Goal: Task Accomplishment & Management: Manage account settings

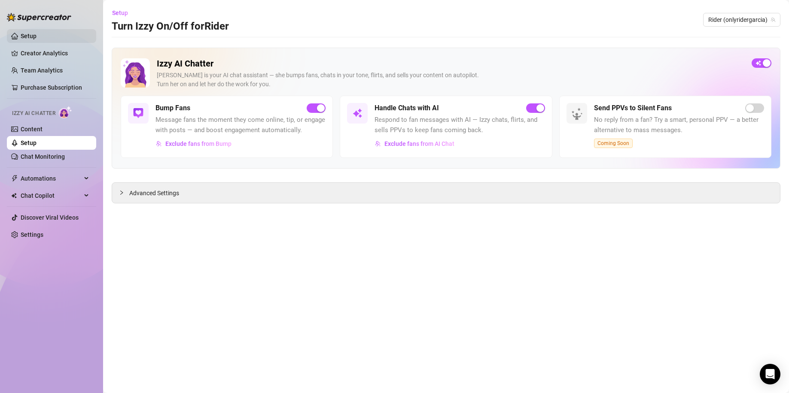
click at [36, 35] on link "Setup" at bounding box center [29, 36] width 16 height 7
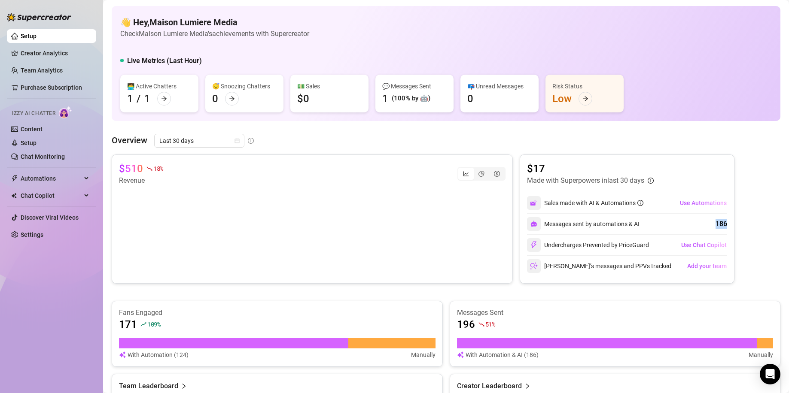
drag, startPoint x: 696, startPoint y: 224, endPoint x: 746, endPoint y: 225, distance: 49.4
click at [746, 225] on div "$510 18 % Revenue $17 Made with Superpowers in last 30 days Sales made with AI …" at bounding box center [446, 219] width 669 height 129
click at [481, 174] on div "segmented control" at bounding box center [481, 174] width 15 height 12
click at [476, 169] on input "segmented control" at bounding box center [476, 169] width 0 height 0
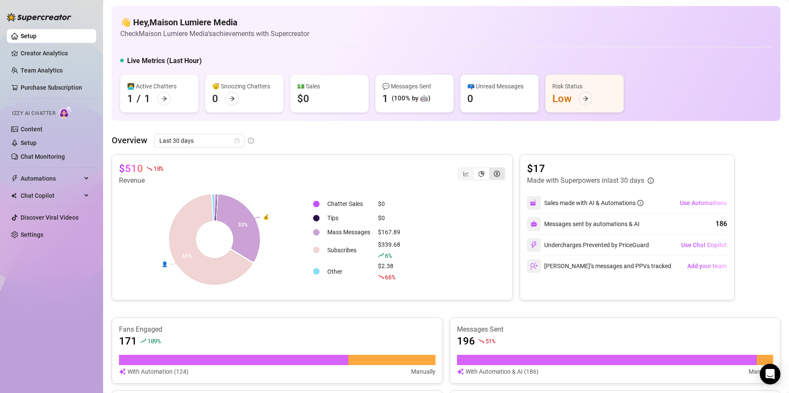
click at [489, 173] on div "segmented control" at bounding box center [496, 174] width 15 height 12
click at [491, 169] on input "segmented control" at bounding box center [491, 169] width 0 height 0
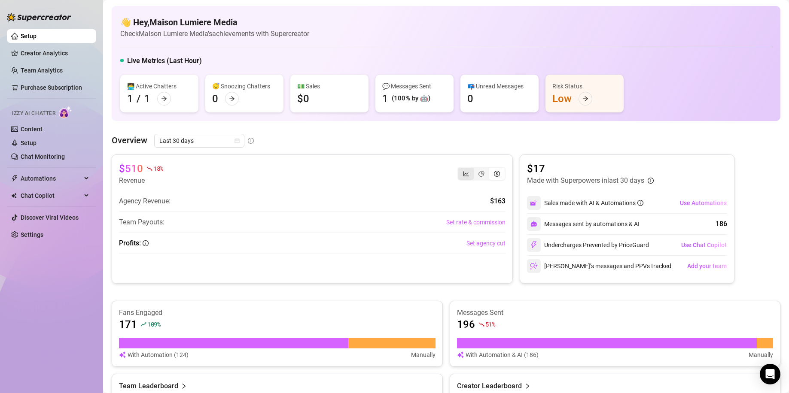
click at [460, 177] on div "segmented control" at bounding box center [465, 174] width 15 height 12
click at [460, 169] on input "segmented control" at bounding box center [460, 169] width 0 height 0
click at [209, 144] on span "Last 30 days" at bounding box center [199, 140] width 80 height 13
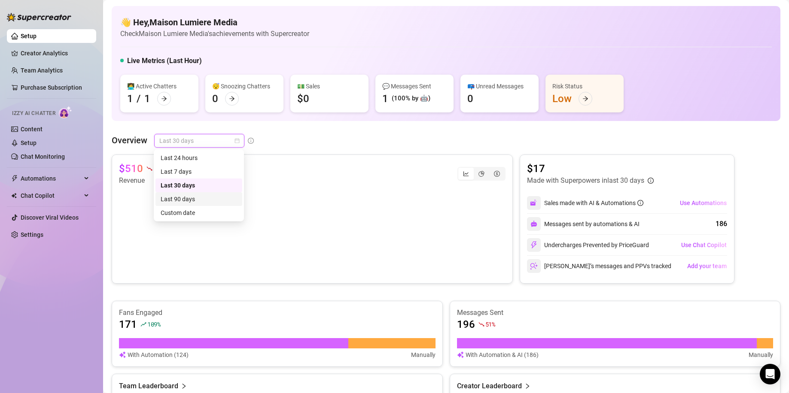
click at [200, 195] on div "Last 90 days" at bounding box center [199, 199] width 76 height 9
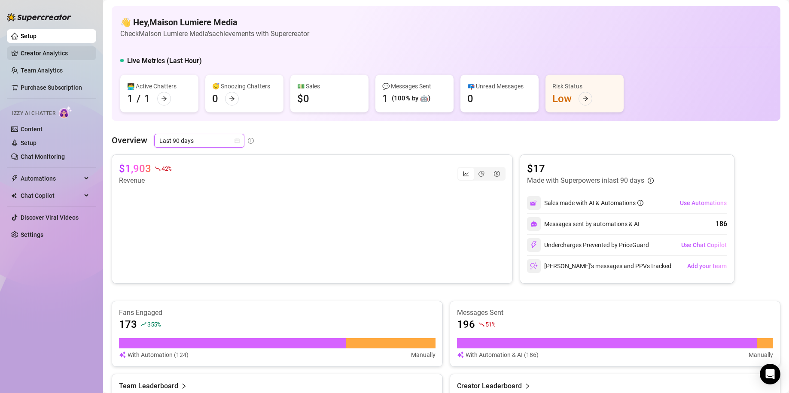
click at [61, 55] on link "Creator Analytics" at bounding box center [55, 53] width 69 height 14
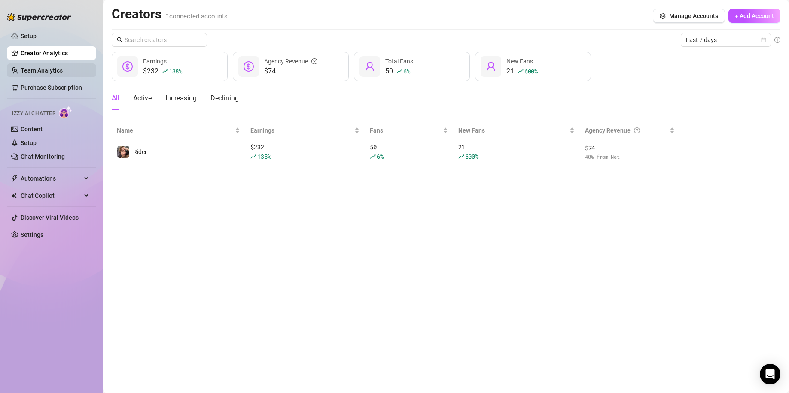
click at [36, 70] on link "Team Analytics" at bounding box center [42, 70] width 42 height 7
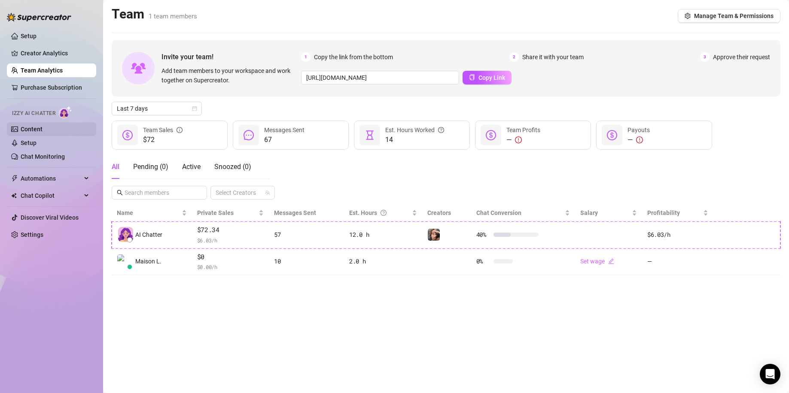
click at [43, 129] on link "Content" at bounding box center [32, 129] width 22 height 7
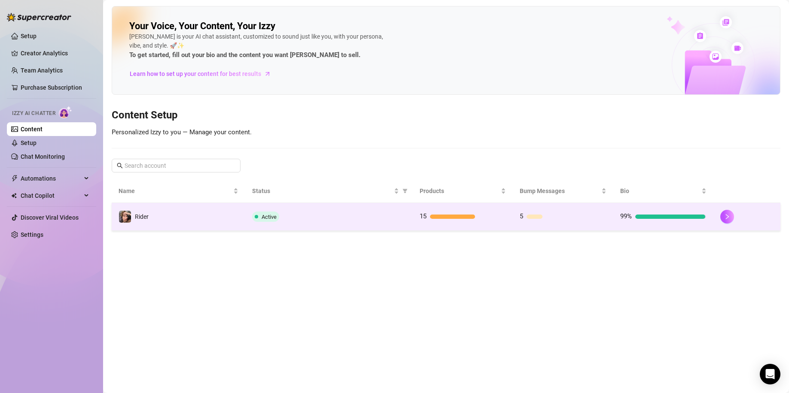
click at [522, 220] on span "5" at bounding box center [521, 217] width 3 height 8
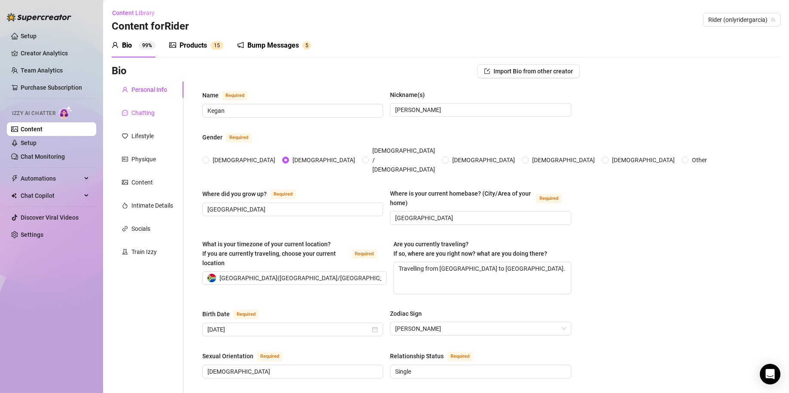
click at [128, 110] on icon "message" at bounding box center [125, 113] width 6 height 6
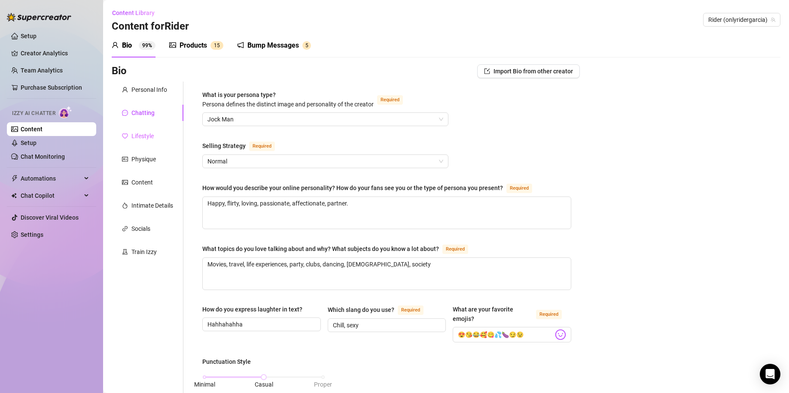
click at [156, 134] on div "Lifestyle" at bounding box center [148, 136] width 72 height 16
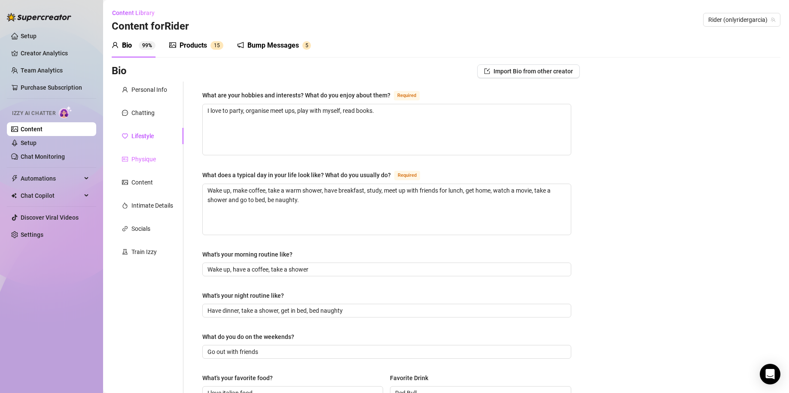
click at [121, 157] on div "Physique" at bounding box center [148, 159] width 72 height 16
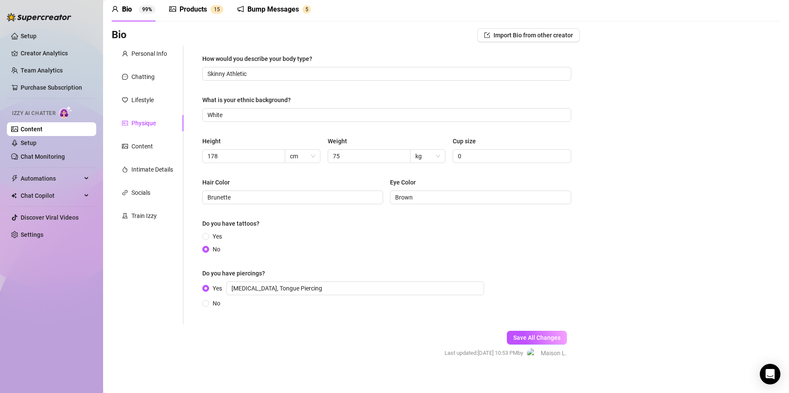
scroll to position [43, 0]
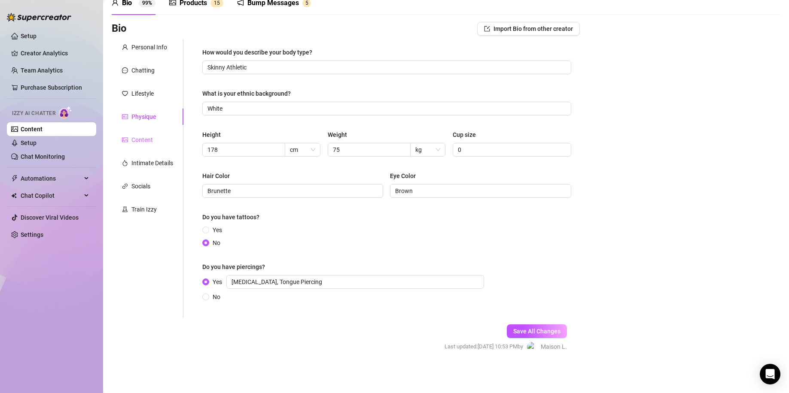
click at [158, 142] on div "Content" at bounding box center [148, 140] width 72 height 16
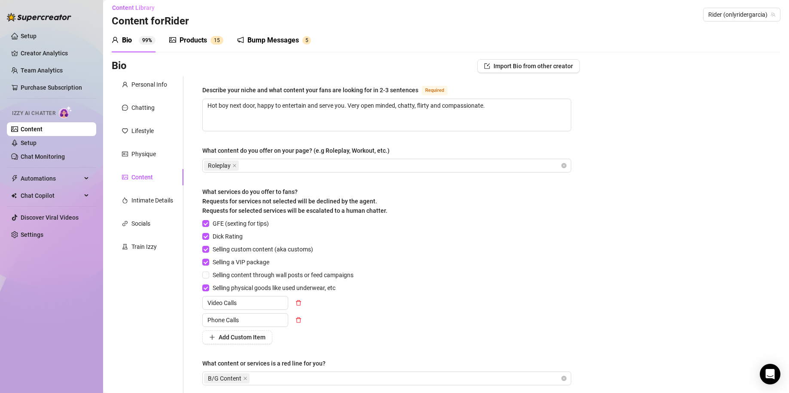
scroll to position [0, 0]
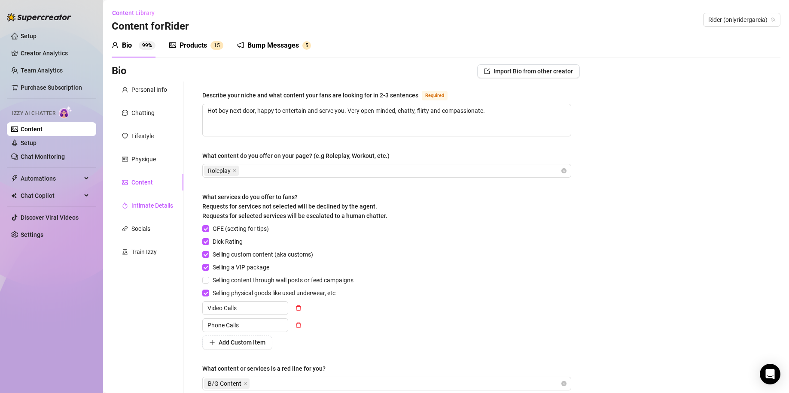
click at [140, 204] on div "Intimate Details" at bounding box center [152, 205] width 42 height 9
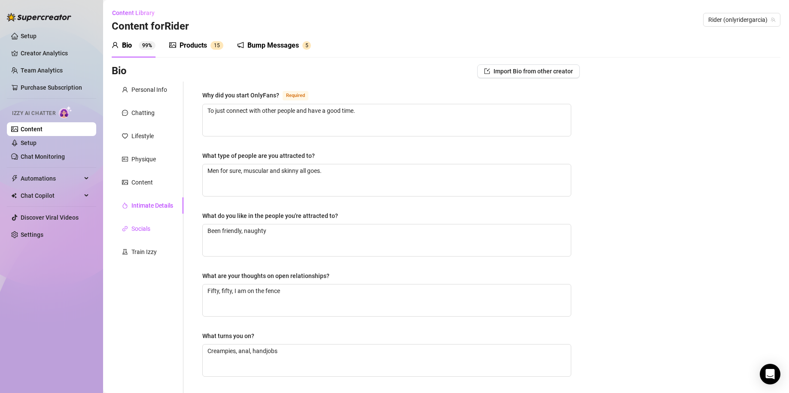
click at [140, 225] on div "Socials" at bounding box center [140, 228] width 19 height 9
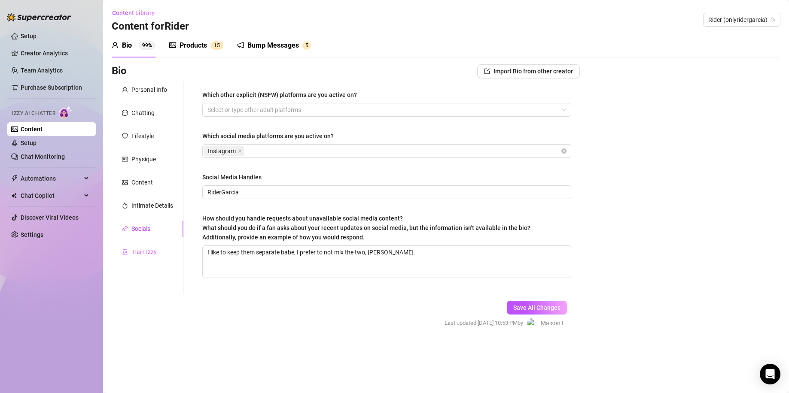
click at [158, 249] on div "Train Izzy" at bounding box center [148, 252] width 72 height 16
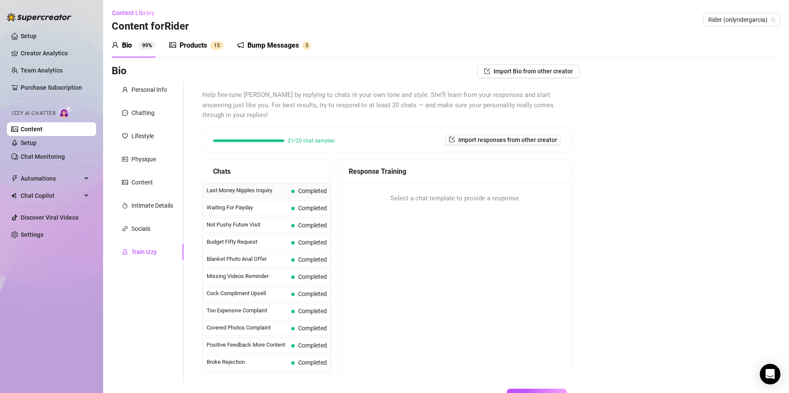
click at [289, 187] on div "Last Money Nipples Inquiry Completed" at bounding box center [267, 190] width 128 height 15
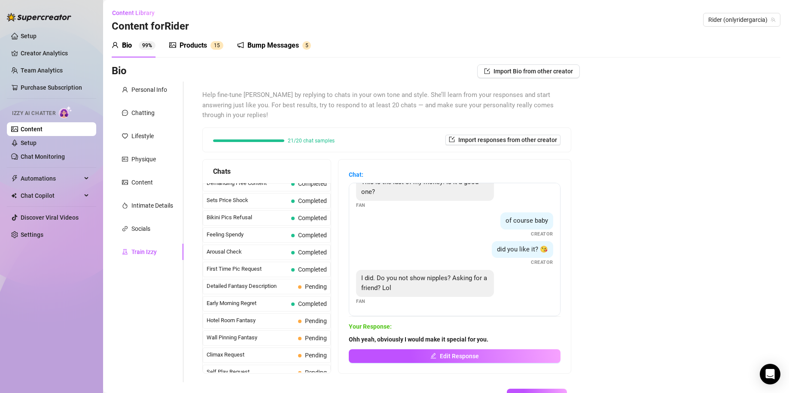
scroll to position [229, 0]
click at [291, 284] on span "Detailed Fantasy Description" at bounding box center [251, 288] width 88 height 9
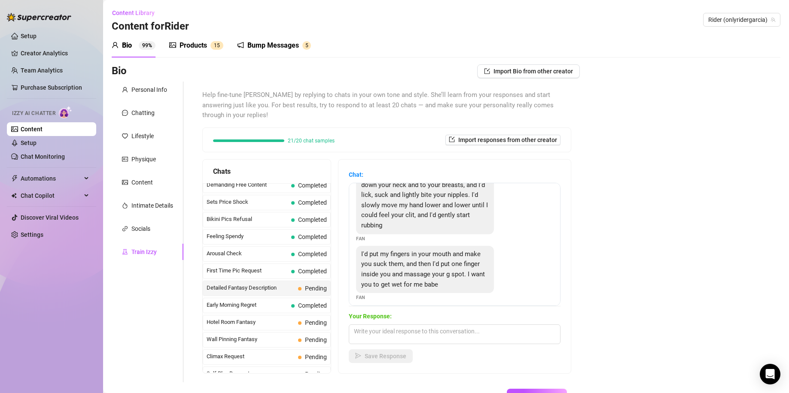
scroll to position [50, 0]
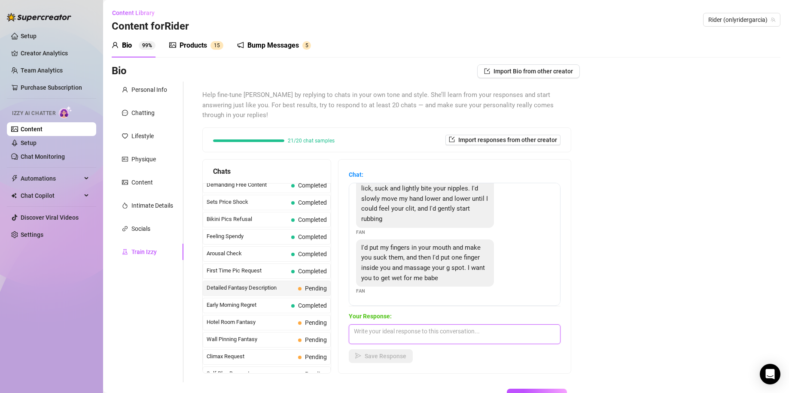
click at [438, 325] on textarea at bounding box center [455, 335] width 212 height 20
type textarea "Fuck, that is so hot."
click at [398, 353] on span "Save Response" at bounding box center [386, 356] width 42 height 7
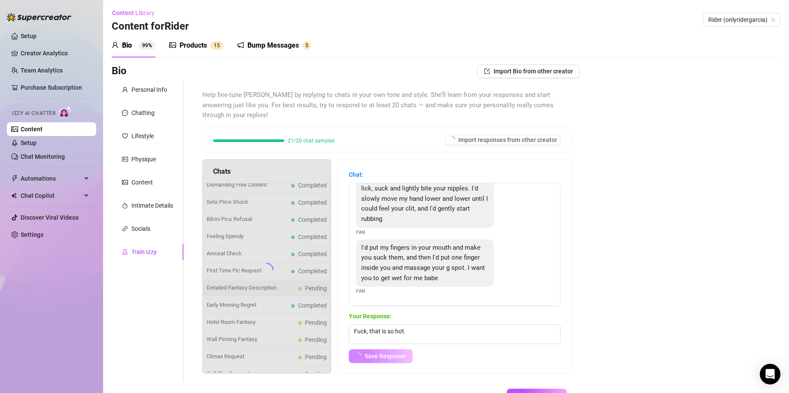
scroll to position [40, 0]
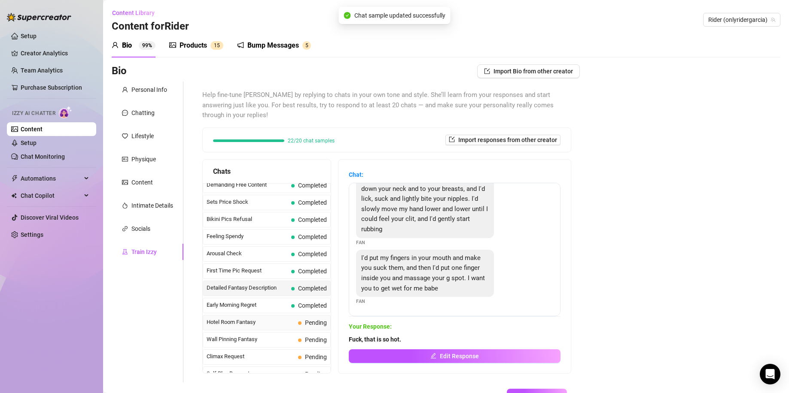
click at [299, 318] on span "Pending" at bounding box center [312, 322] width 29 height 9
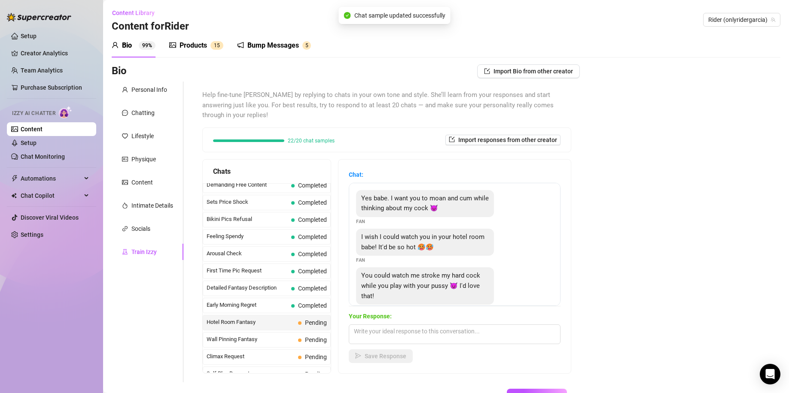
scroll to position [344, 0]
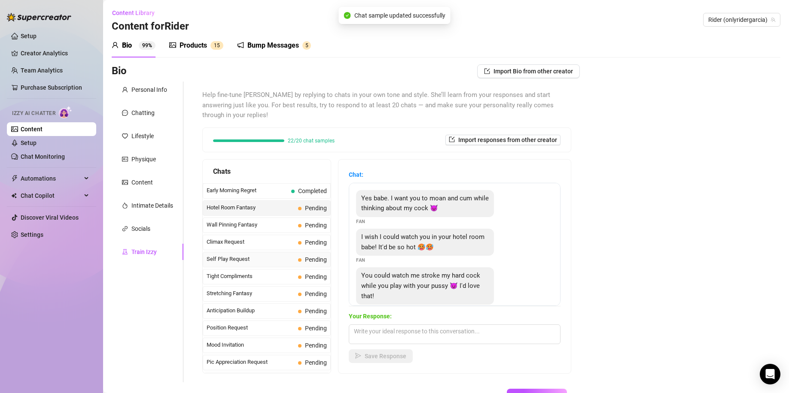
click at [303, 255] on span "Pending" at bounding box center [312, 259] width 29 height 9
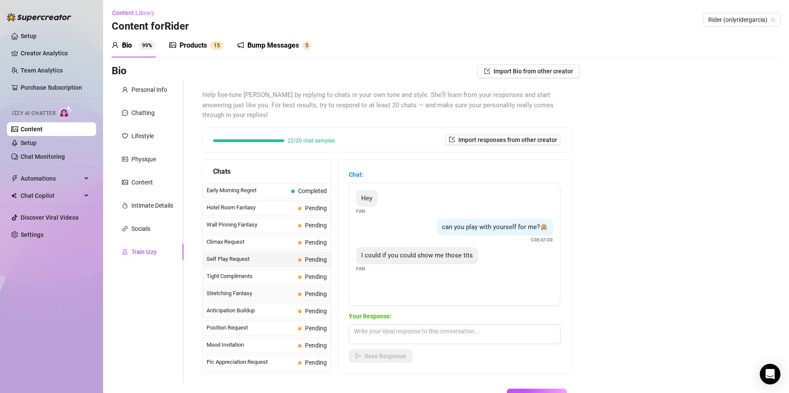
click at [305, 286] on div "Stretching Fantasy Pending" at bounding box center [267, 293] width 128 height 15
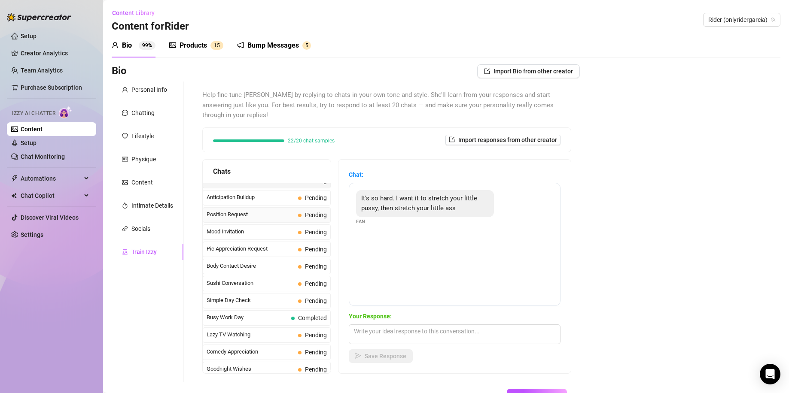
scroll to position [458, 0]
click at [299, 298] on span at bounding box center [299, 299] width 3 height 3
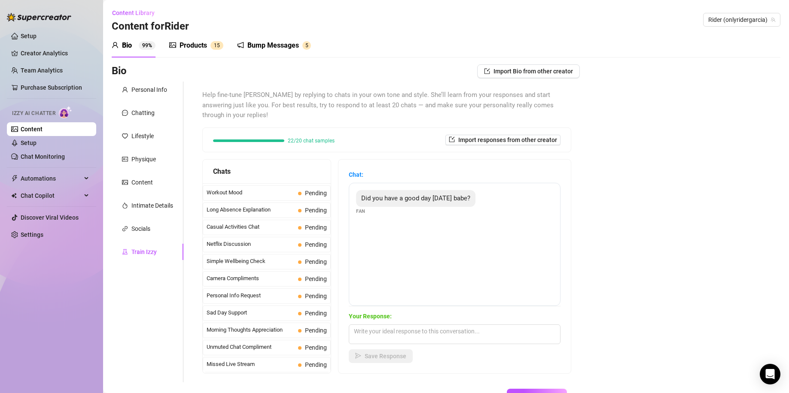
click at [190, 44] on div "Products" at bounding box center [192, 45] width 27 height 10
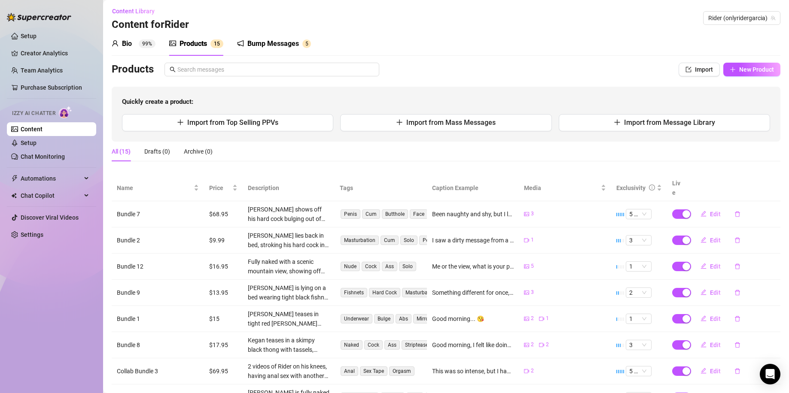
scroll to position [0, 0]
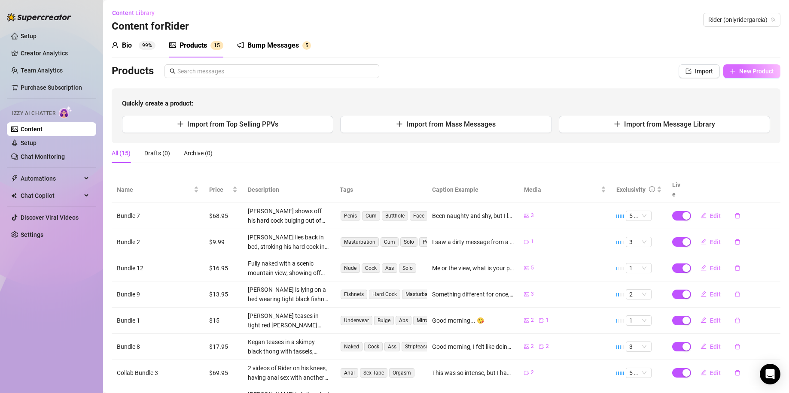
click at [751, 73] on span "New Product" at bounding box center [756, 71] width 35 height 7
type textarea "Type your message here..."
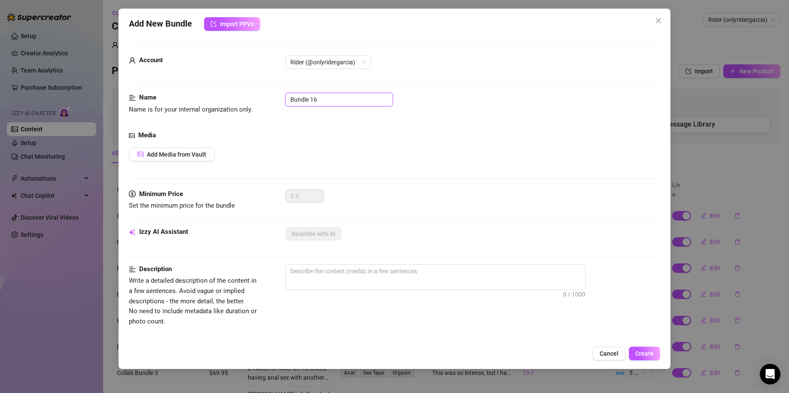
click at [333, 105] on input "Bundle 16" at bounding box center [339, 100] width 108 height 14
click at [344, 164] on div "Media Add Media from Vault" at bounding box center [395, 160] width 532 height 59
click at [183, 157] on span "Add Media from Vault" at bounding box center [176, 154] width 59 height 7
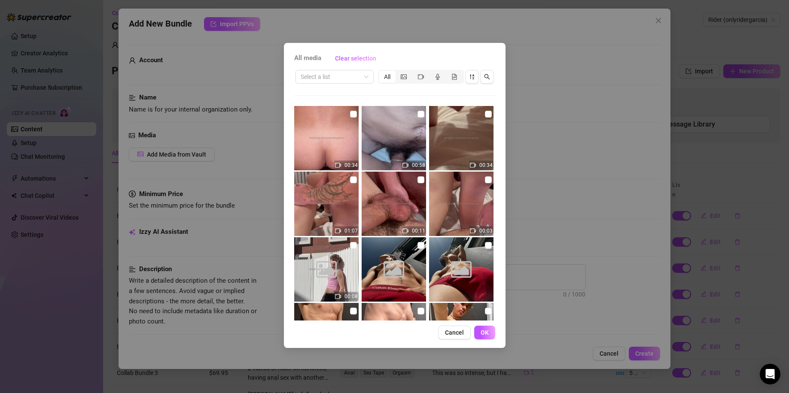
scroll to position [310, 0]
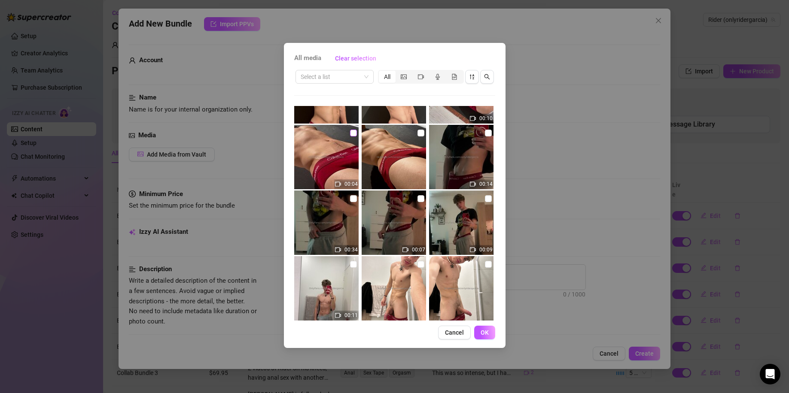
click at [350, 135] on input "checkbox" at bounding box center [353, 133] width 7 height 7
checkbox input "true"
click at [483, 328] on button "OK" at bounding box center [484, 333] width 21 height 14
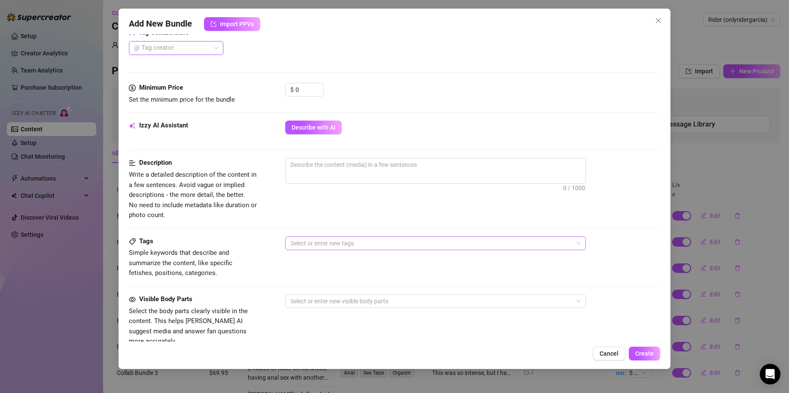
scroll to position [115, 0]
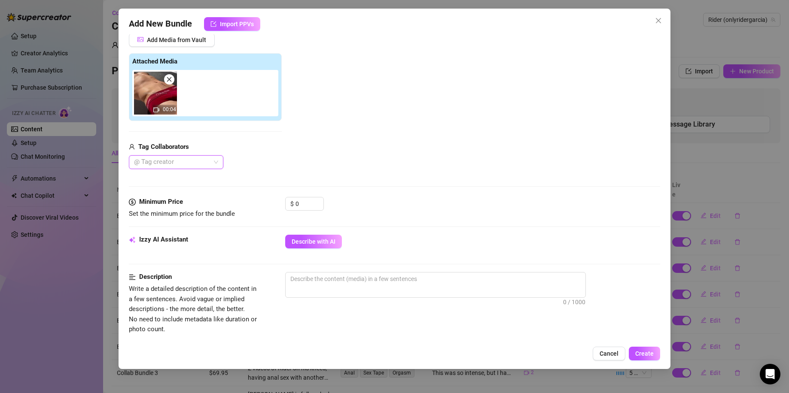
click at [176, 166] on div at bounding box center [172, 162] width 82 height 12
click at [262, 165] on div "@ Tag creator" at bounding box center [205, 162] width 153 height 14
click at [307, 208] on input "0" at bounding box center [309, 204] width 28 height 13
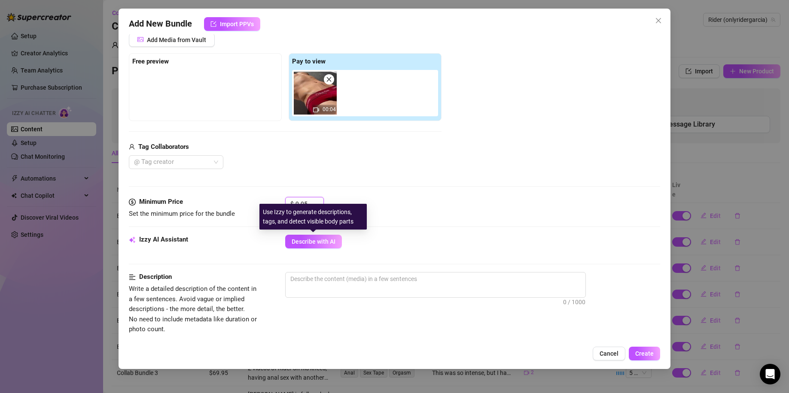
type input "9.95"
click at [506, 198] on div "$ 9.95" at bounding box center [472, 207] width 375 height 21
click at [306, 243] on span "Describe with AI" at bounding box center [314, 241] width 44 height 7
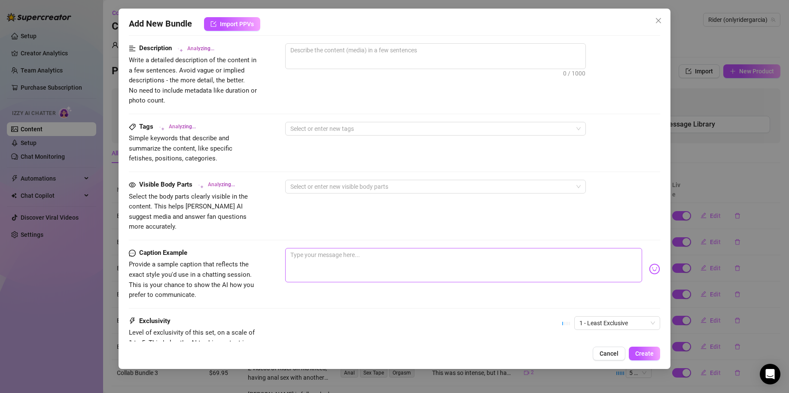
scroll to position [0, 0]
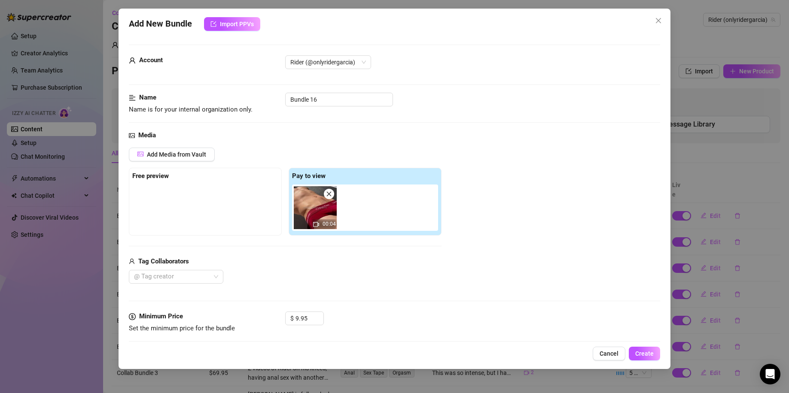
type textarea "Kegan"
type textarea "Kegan shows"
type textarea "[PERSON_NAME] shows off"
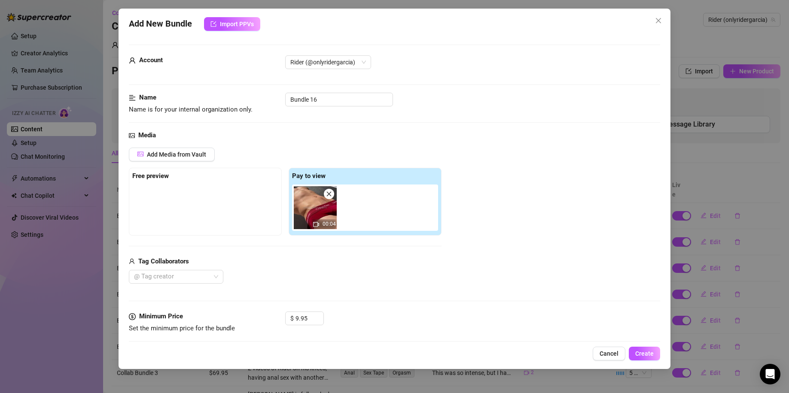
type textarea "[PERSON_NAME] shows off"
type textarea "[PERSON_NAME] shows off his"
type textarea "[PERSON_NAME] shows off his toned"
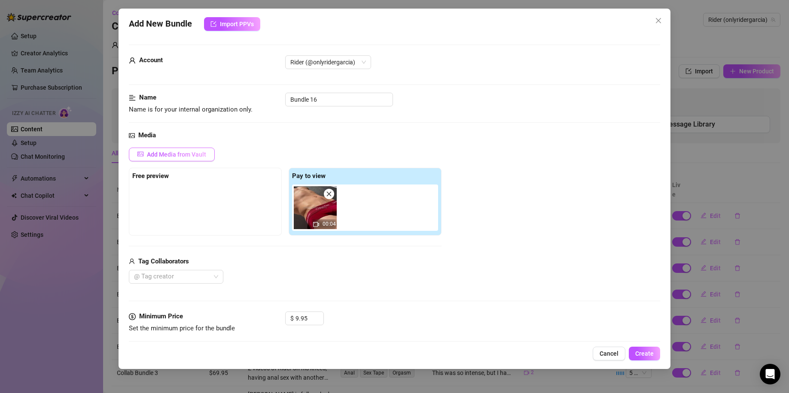
type textarea "[PERSON_NAME] shows off his toned abs"
type textarea "[PERSON_NAME] shows off his toned abs and"
type textarea "[PERSON_NAME] shows off his toned abs and V-line"
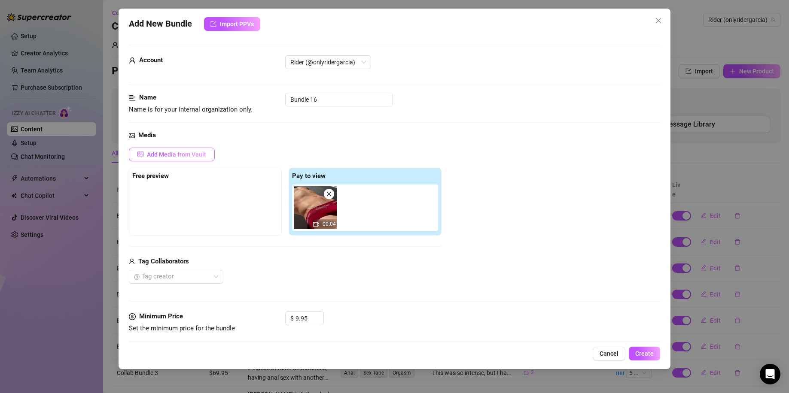
type textarea "[PERSON_NAME] shows off his toned abs and V-line"
click at [173, 158] on span "Add Media from Vault" at bounding box center [176, 154] width 59 height 7
type textarea "[PERSON_NAME] shows off his toned abs and V-line in"
type textarea "[PERSON_NAME] shows off his toned abs and V-line in tight"
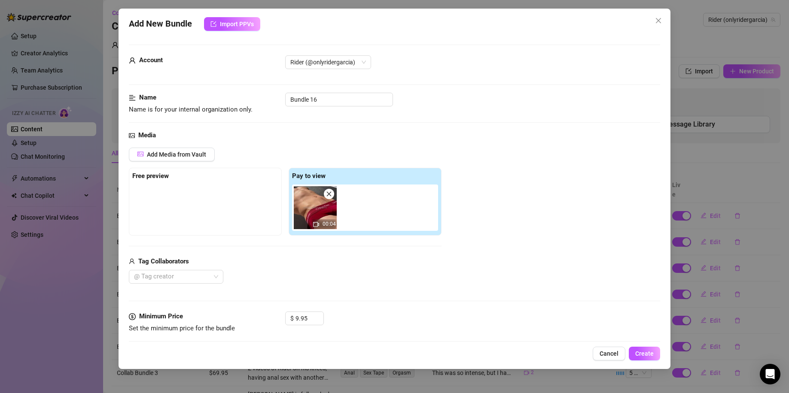
type textarea "[PERSON_NAME] shows off his toned abs and V-line in tight"
type textarea "[PERSON_NAME] shows off his toned abs and V-line in tight red"
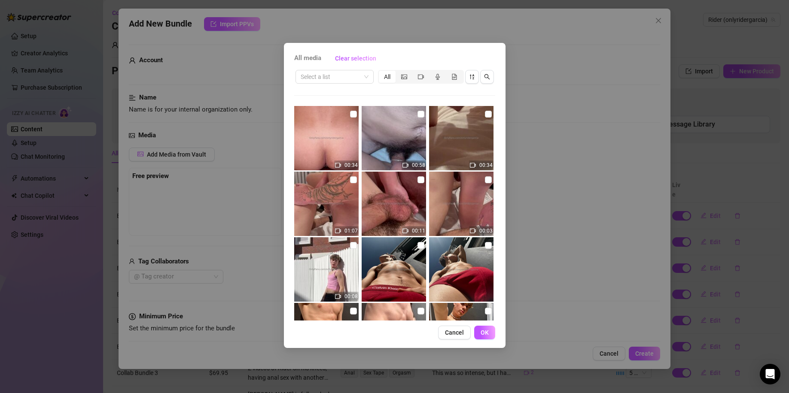
type textarea "[PERSON_NAME] shows off his toned abs and V-line in tight red [PERSON_NAME]"
type textarea "[PERSON_NAME] shows off his toned abs and V-line in tight red [PERSON_NAME] [PE…"
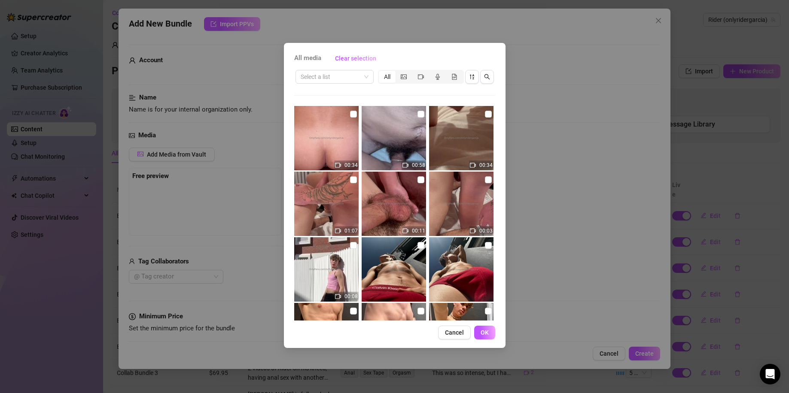
type textarea "[PERSON_NAME] shows off his toned abs and V-line in tight red [PERSON_NAME] [PE…"
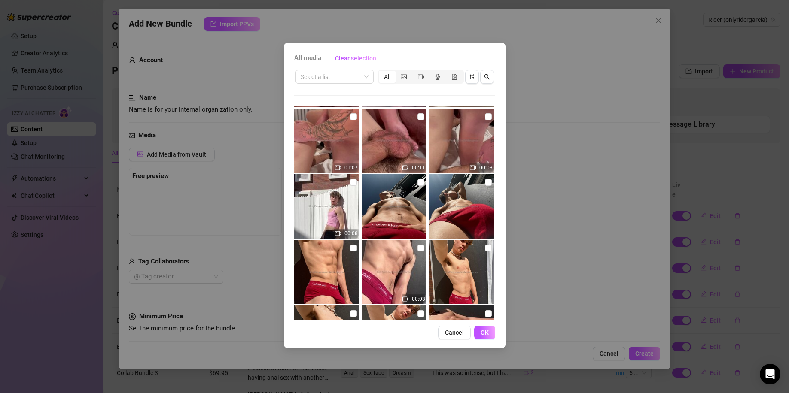
type textarea "[PERSON_NAME] shows off his toned abs and V-line in tight red [PERSON_NAME] [PE…"
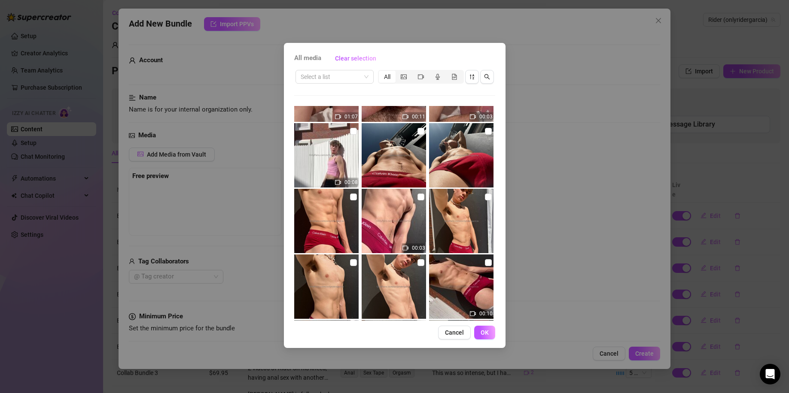
type textarea "[PERSON_NAME] shows off his toned abs and V-line in tight red [PERSON_NAME] [PE…"
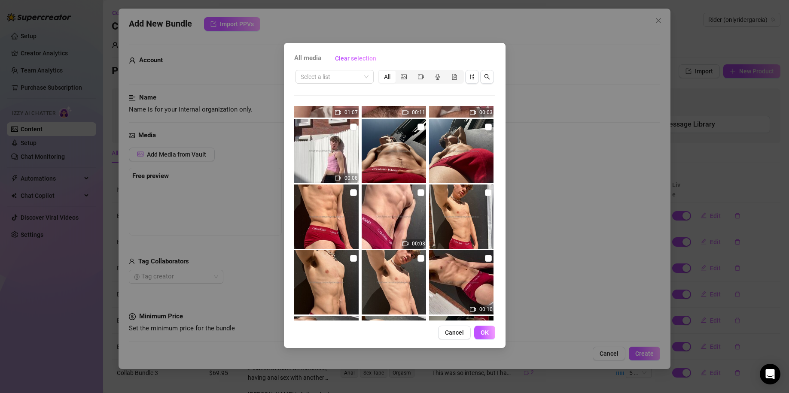
type textarea "[PERSON_NAME] shows off his toned abs and V-line in tight red [PERSON_NAME] [PE…"
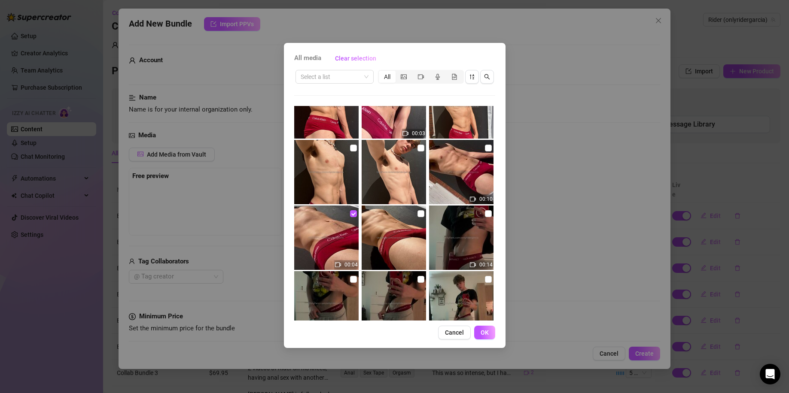
type textarea "[PERSON_NAME] shows off his toned abs and V-line in tight red [PERSON_NAME] [PE…"
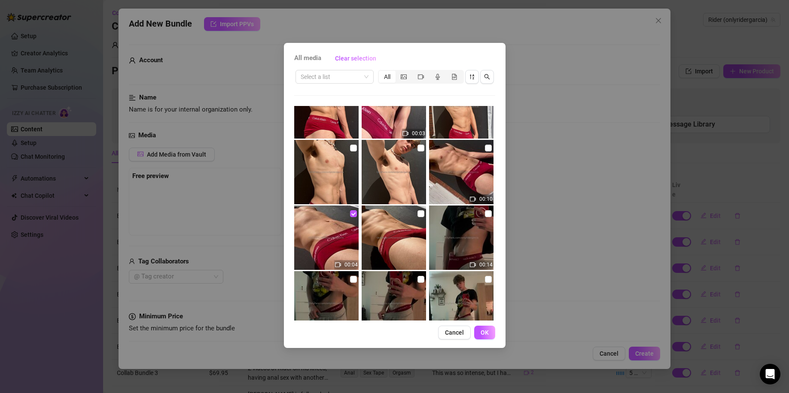
type textarea "[PERSON_NAME] shows off his toned abs and V-line in tight red [PERSON_NAME] [PE…"
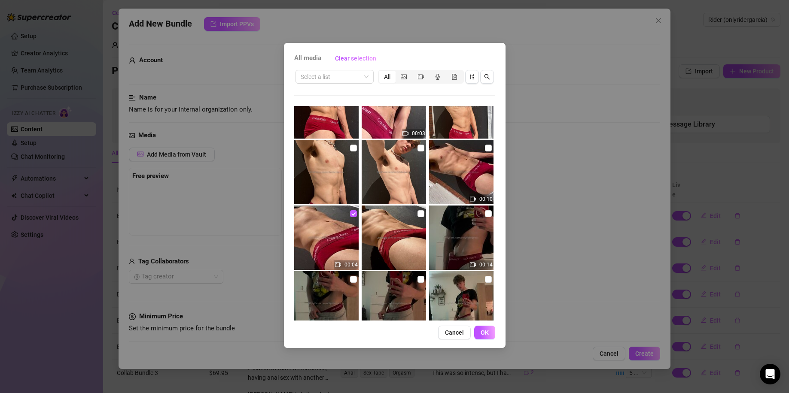
type textarea "[PERSON_NAME] shows off his toned abs and V-line in tight red [PERSON_NAME] [PE…"
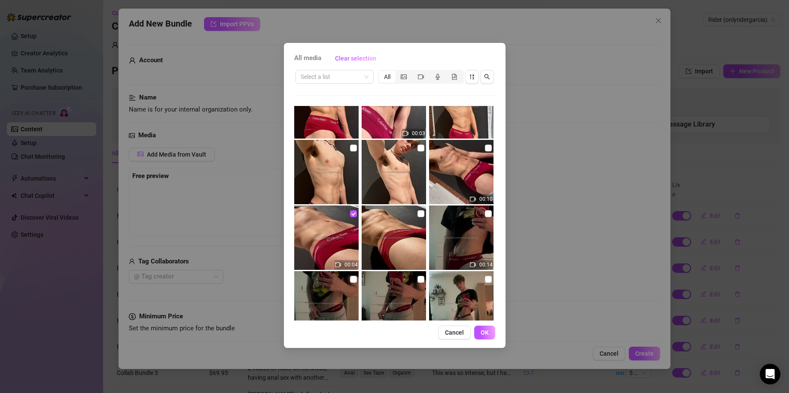
type textarea "[PERSON_NAME] shows off his toned abs and V-line in tight red [PERSON_NAME] [PE…"
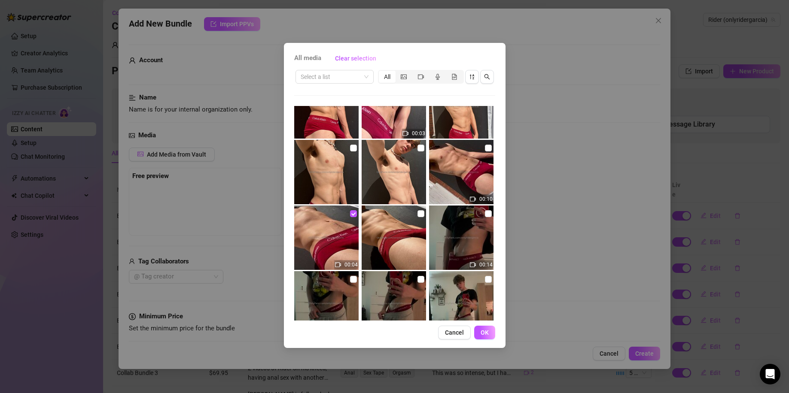
type textarea "[PERSON_NAME] shows off his toned abs and V-line in tight red [PERSON_NAME] [PE…"
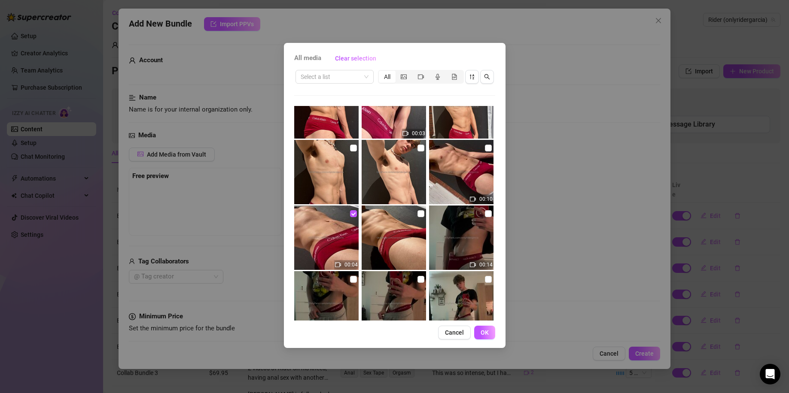
type textarea "[PERSON_NAME] shows off his toned abs and V-line in tight red [PERSON_NAME] [PE…"
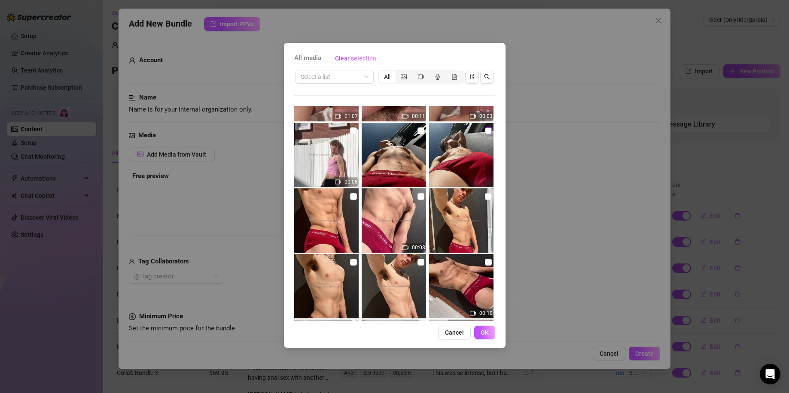
click at [485, 130] on input "checkbox" at bounding box center [488, 131] width 7 height 7
checkbox input "true"
click at [486, 332] on span "OK" at bounding box center [485, 332] width 8 height 7
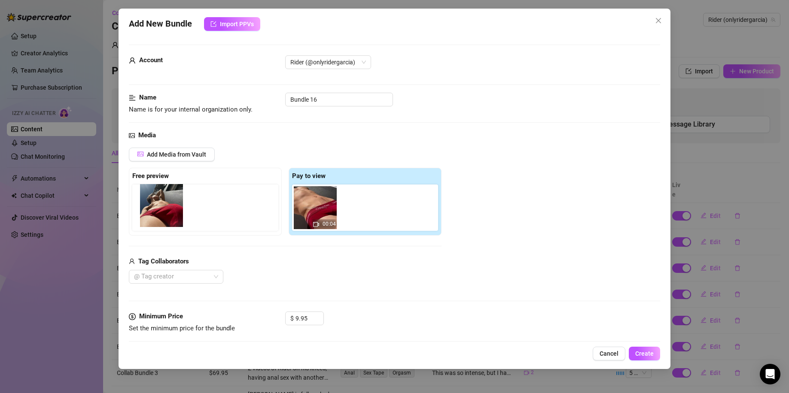
drag, startPoint x: 363, startPoint y: 210, endPoint x: 157, endPoint y: 207, distance: 206.1
click at [157, 207] on div "Free preview Pay to view 00:04" at bounding box center [285, 202] width 313 height 68
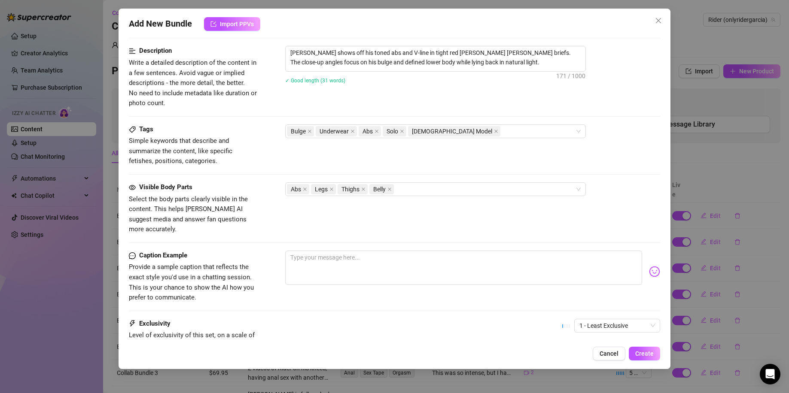
scroll to position [344, 0]
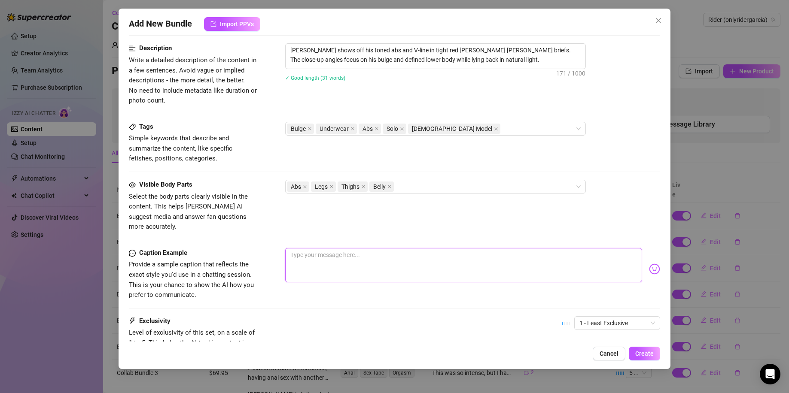
click at [324, 250] on textarea at bounding box center [463, 265] width 357 height 34
type textarea "I"
type textarea "Im"
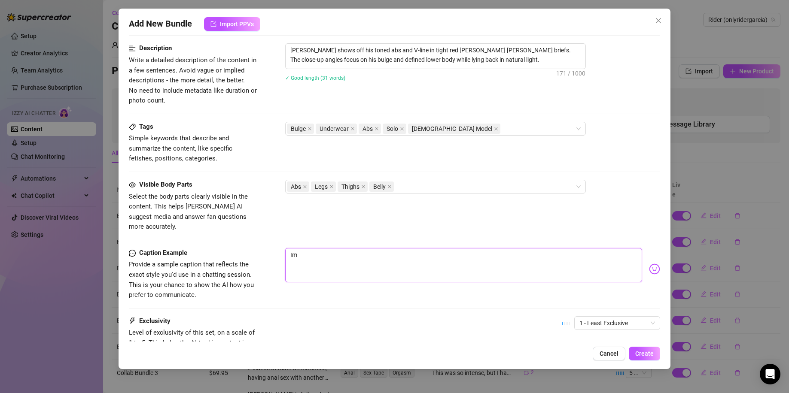
type textarea "Ima"
type textarea "Imag"
type textarea "Image"
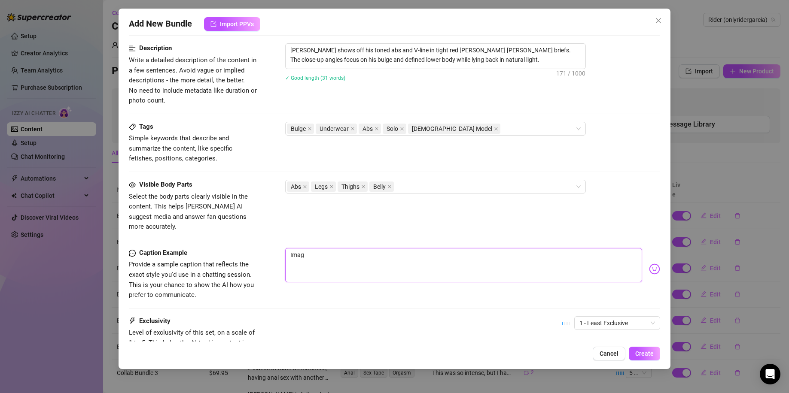
type textarea "Image"
type textarea "Image o"
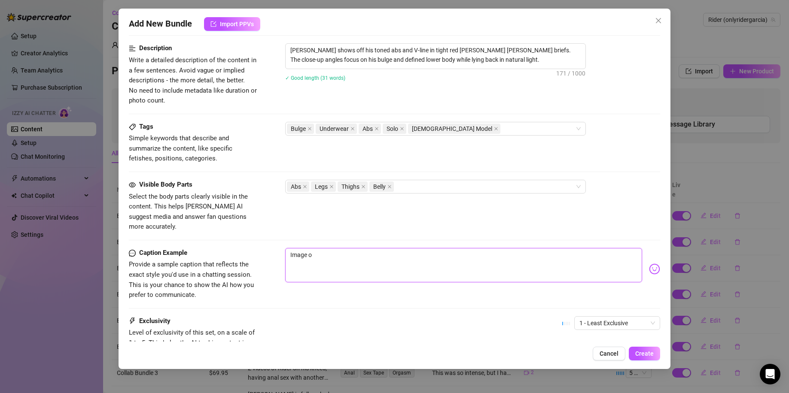
type textarea "Image of"
type textarea "Image of m"
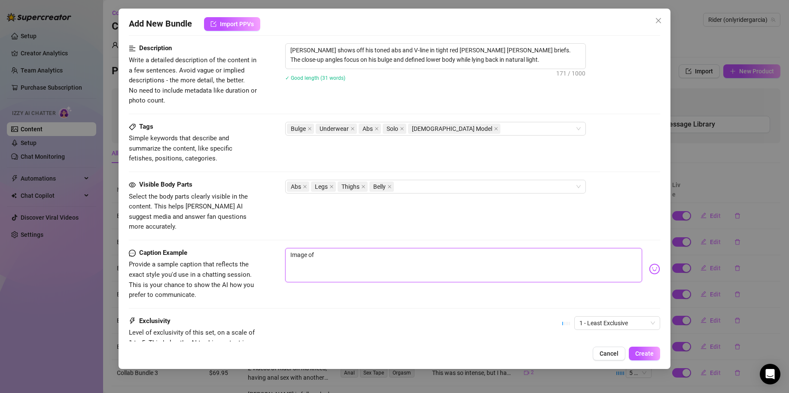
type textarea "Image of m"
type textarea "Image of me"
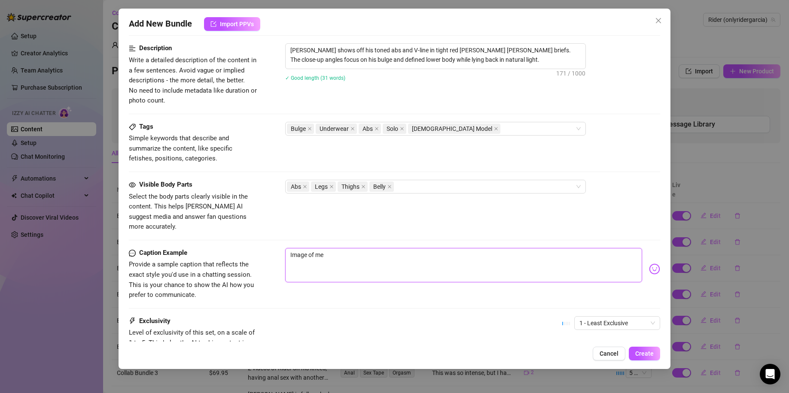
type textarea "Image of me i"
type textarea "Image of me in"
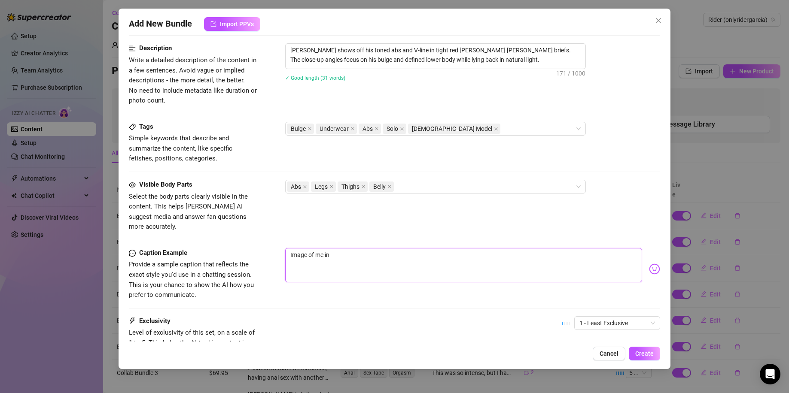
type textarea "Image of me in"
type textarea "Image of me in m"
type textarea "Image of me in my"
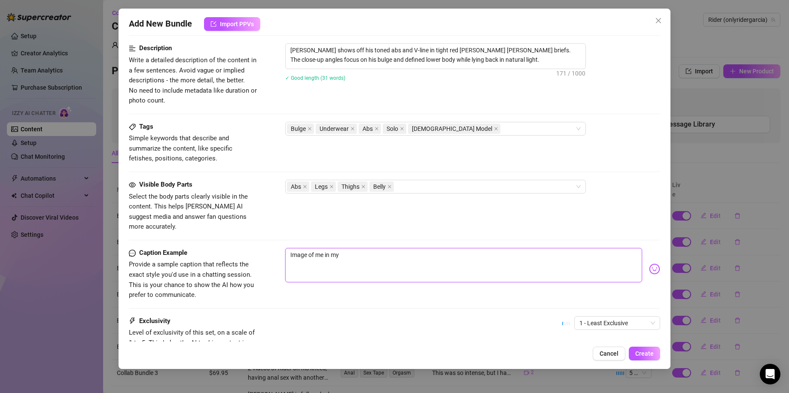
type textarea "Image of me in my"
type textarea "Image of me in my b"
type textarea "Image of me in my bo"
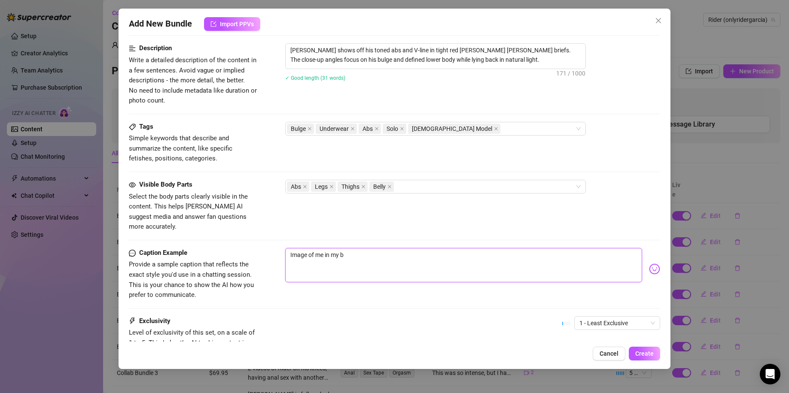
type textarea "Image of me in my bo"
type textarea "Image of me in my box"
type textarea "Image of me in my boxe"
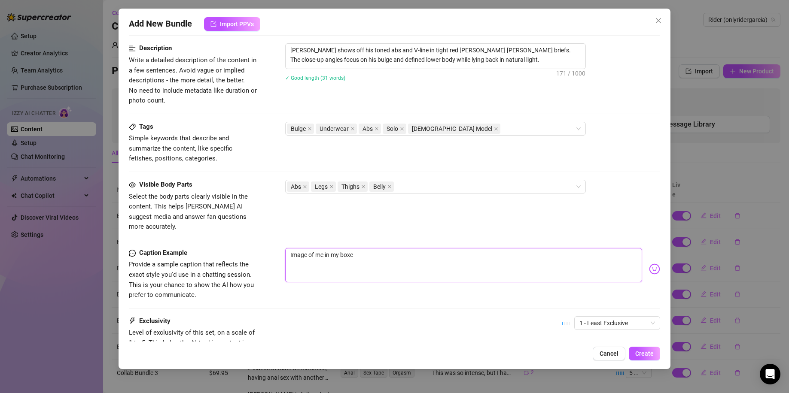
type textarea "Image of me in my boxer"
type textarea "Image of me in my boxers"
type textarea "Image of me in my boxers,"
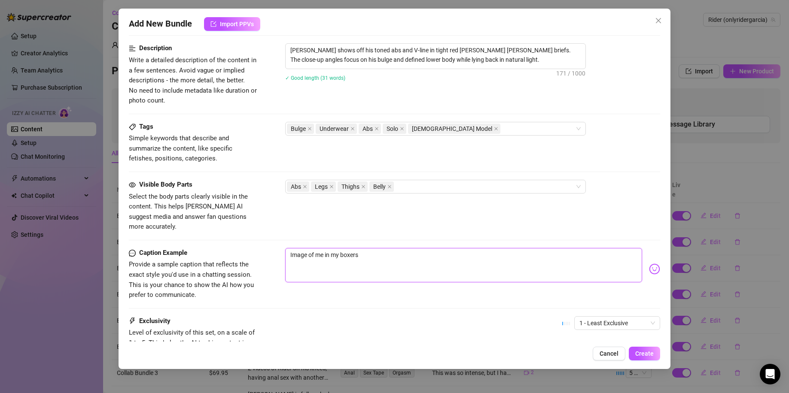
type textarea "Image of me in my boxers,"
type textarea "Image of me in my nboxers,"
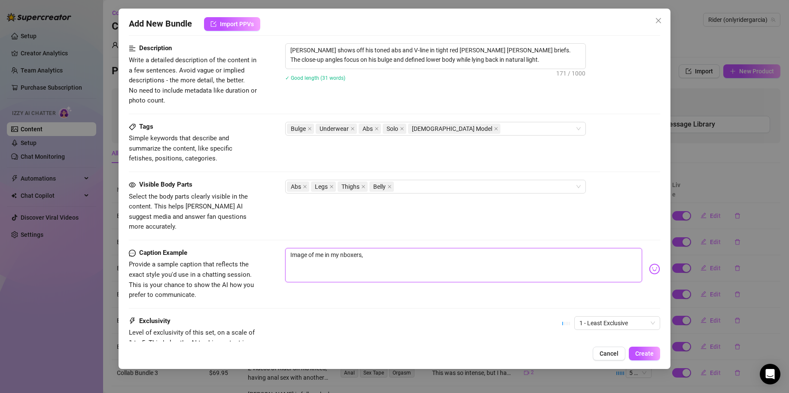
type textarea "Image of me in my boxers,"
type textarea "Image of me in my boxers, p"
type textarea "Image of me in my boxers, pl"
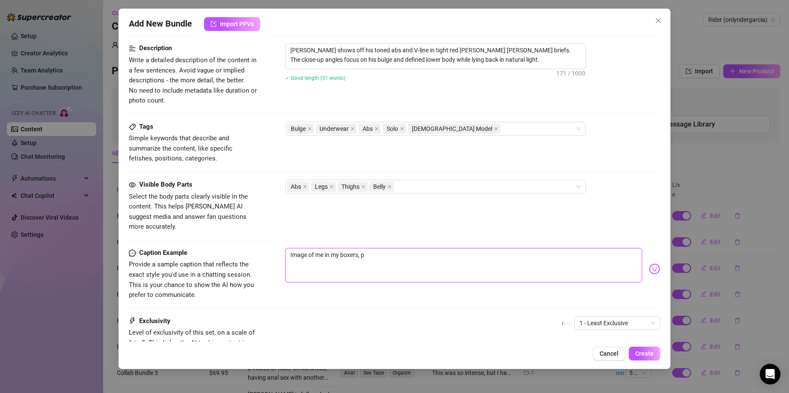
type textarea "Image of me in my boxers, pl"
type textarea "Image of me in my boxers, pla"
type textarea "Image of me in my boxers, plan"
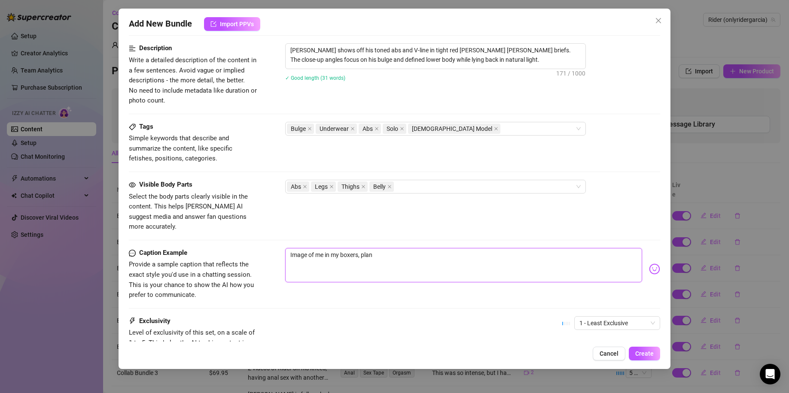
type textarea "Image of me in my boxers, plann"
type textarea "Image of me in my boxers, planni"
type textarea "Image of me in my boxers, plannin"
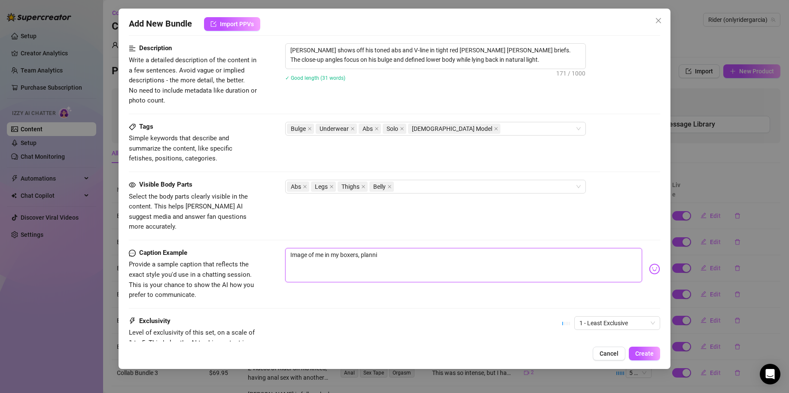
type textarea "Image of me in my boxers, plannin"
type textarea "Image of me in my boxers, planning"
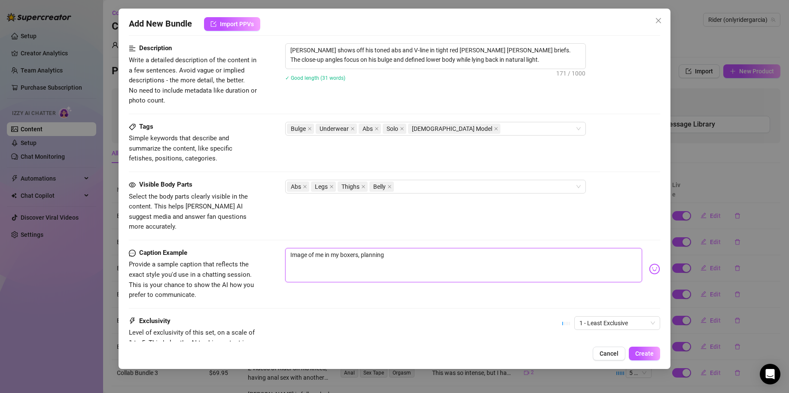
type textarea "Image of me in my boxers, planning t"
type textarea "Image of me in my boxers, planning t9"
type textarea "Image of me in my boxers, planning t"
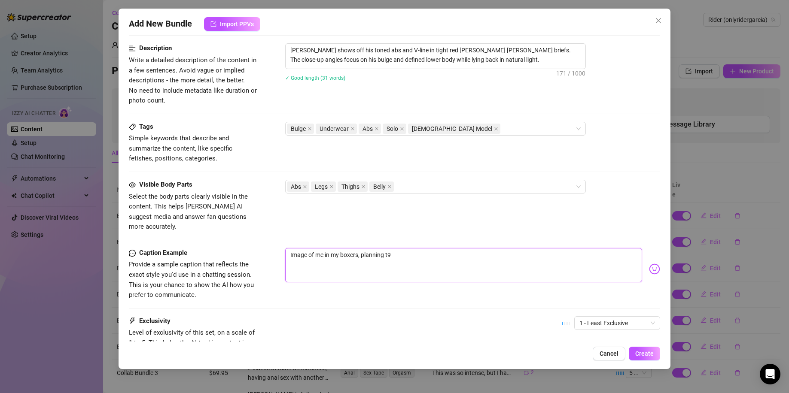
type textarea "Image of me in my boxers, planning t"
type textarea "Image of me in my boxers, planning to"
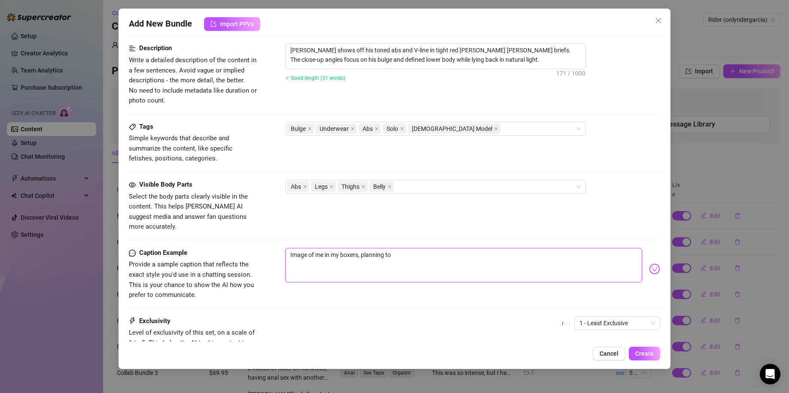
type textarea "Image of me in my boxers, planning to d"
type textarea "Image of me in my boxers, planning to do"
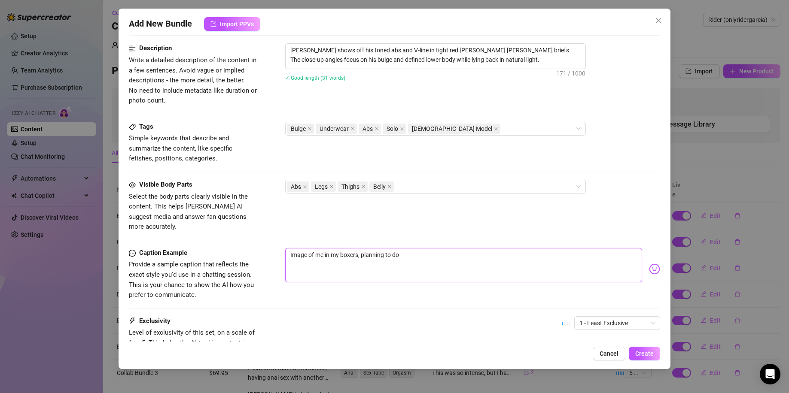
type textarea "Image of me in my boxers, planning to do"
type textarea "Image of me in my boxers, planning to do s"
type textarea "Image of me in my boxers, planning to do so"
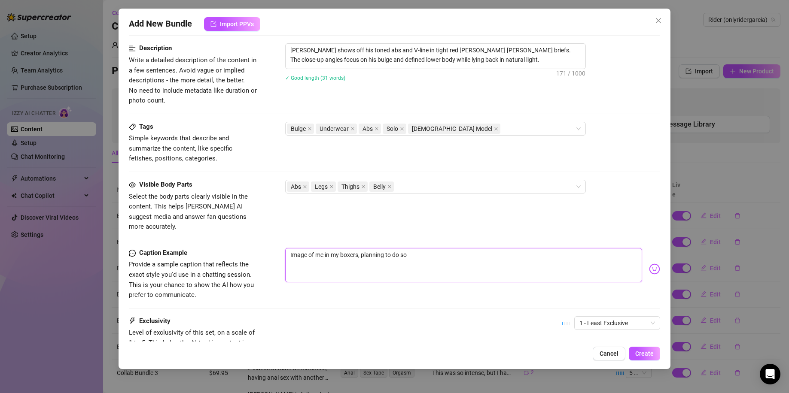
type textarea "Image of me in my boxers, planning to do som"
type textarea "Image of me in my boxers, planning to do some"
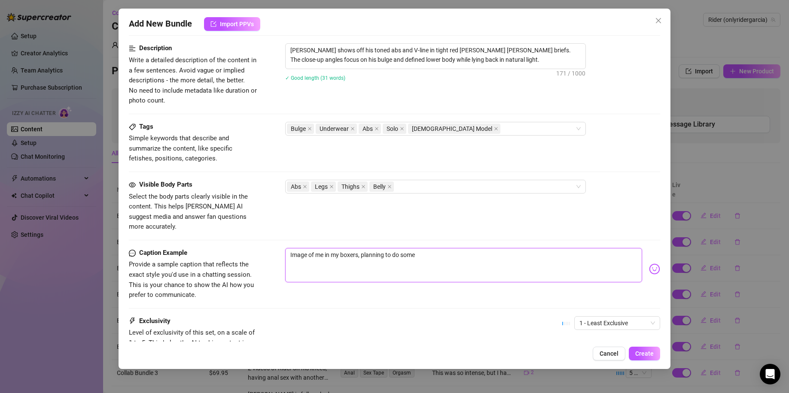
type textarea "Image of me in my boxers, planning to do some"
type textarea "Image of me in my boxers, planning to do some n"
type textarea "Image of me in my boxers, planning to do some na"
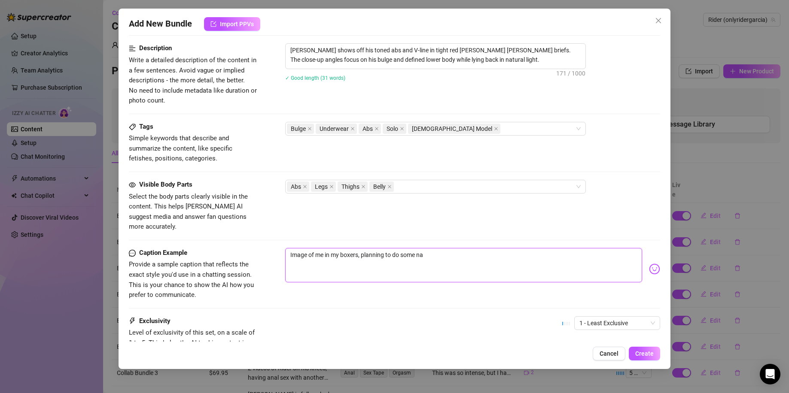
type textarea "Image of me in my boxers, planning to do some nau"
type textarea "Image of me in my boxers, planning to do some naug"
type textarea "Image of me in my boxers, planning to do some naugh"
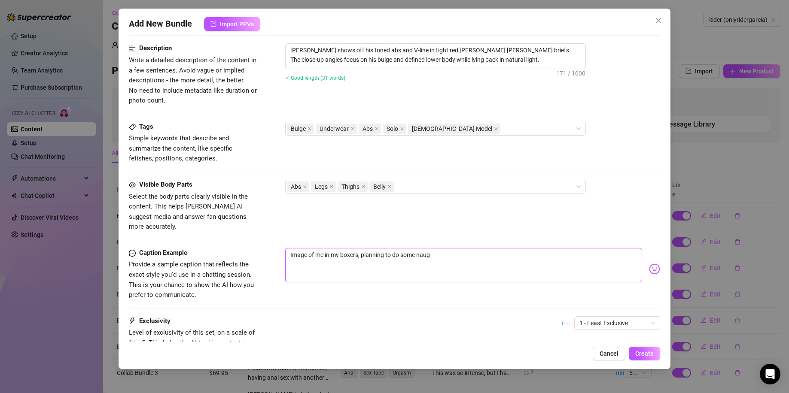
type textarea "Image of me in my boxers, planning to do some naugh"
type textarea "Image of me in my boxers, planning to do some naught"
type textarea "Image of me in my boxers, planning to do some naughty"
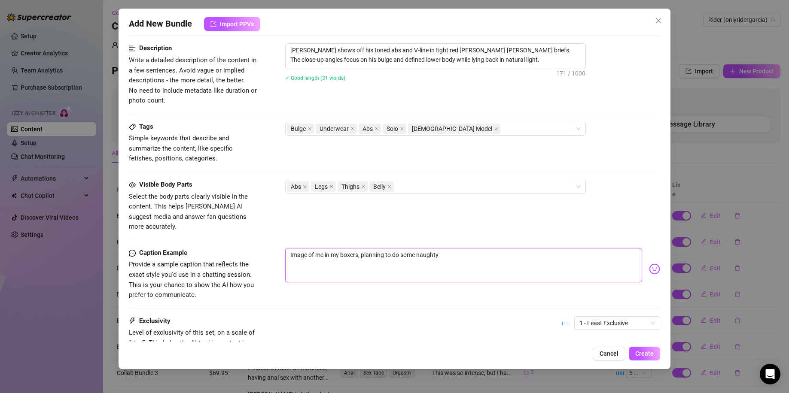
type textarea "Image of me in my boxers, planning to do some naughty"
type textarea "Image of me in my boxers, planning to do some naughty s"
type textarea "Image of me in my boxers, planning to do some naughty st"
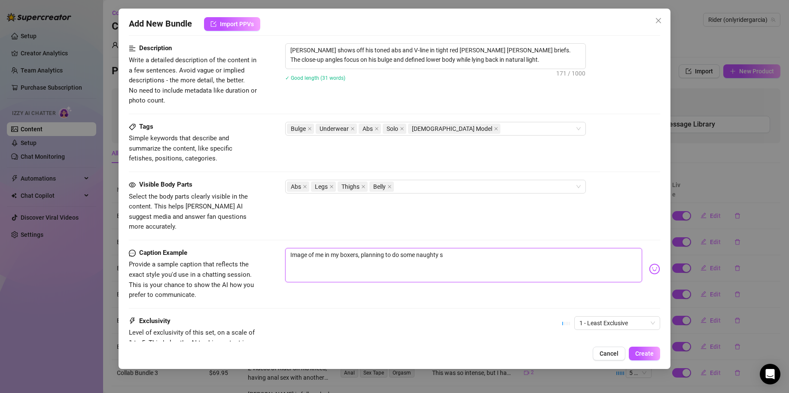
type textarea "Image of me in my boxers, planning to do some naughty st"
type textarea "Image of me in my boxers, planning to do some naughty stu"
type textarea "Image of me in my boxers, planning to do some naughty stuf"
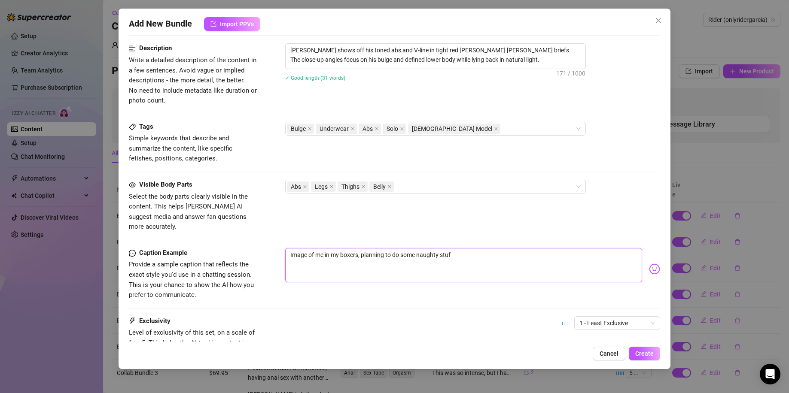
type textarea "Image of me in my boxers, planning to do some naughty stuff"
type textarea "Image of me in my boxers, planning to do some naughty stuff."
type textarea "Image of me in my boxers, planning to do some naughty stuff.."
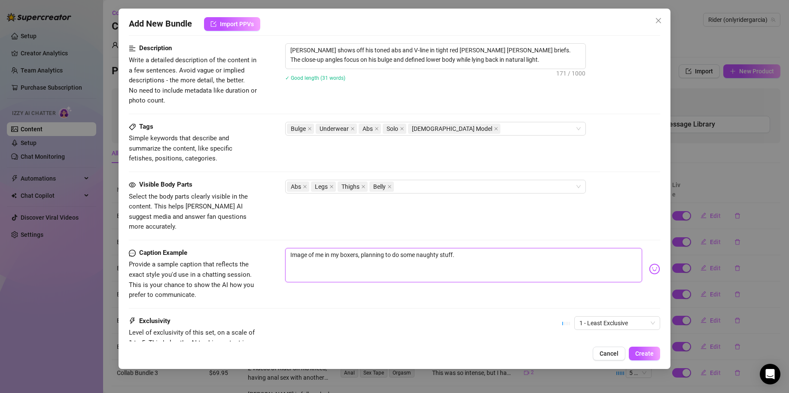
type textarea "Image of me in my boxers, planning to do some naughty stuff.."
type textarea "Image of me in my boxers, planning to do some naughty stuff..."
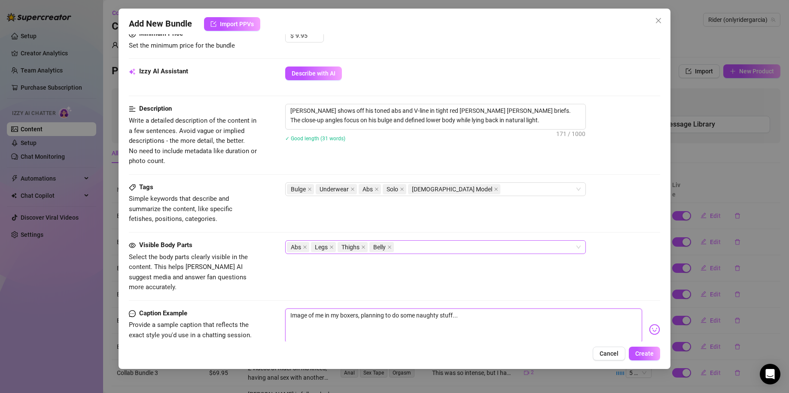
scroll to position [414, 0]
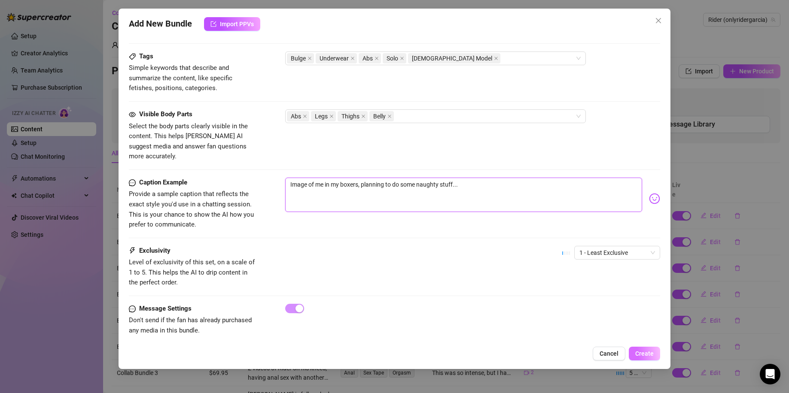
type textarea "Image of me in my boxers, planning to do some naughty stuff..."
click at [646, 355] on span "Create" at bounding box center [644, 353] width 18 height 7
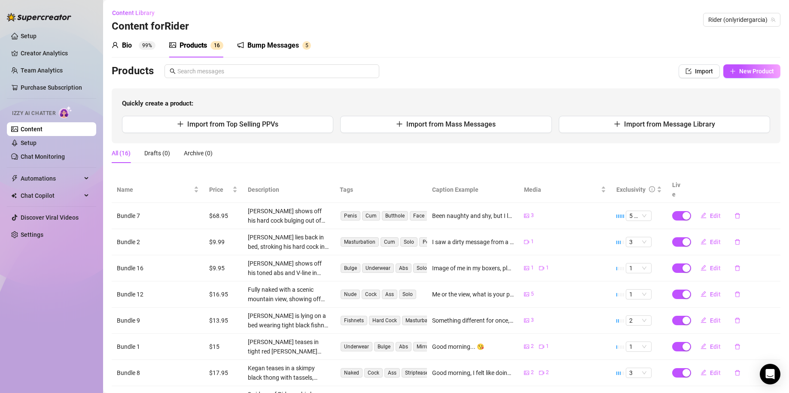
click at [282, 49] on div "Bump Messages" at bounding box center [273, 45] width 52 height 10
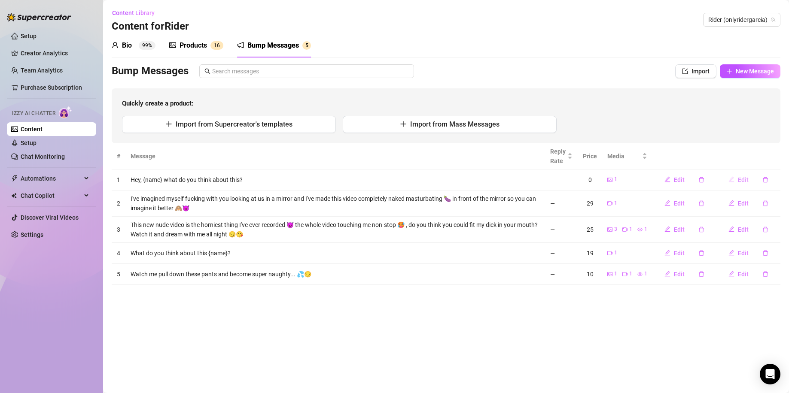
click at [739, 182] on span "Edit" at bounding box center [743, 179] width 11 height 7
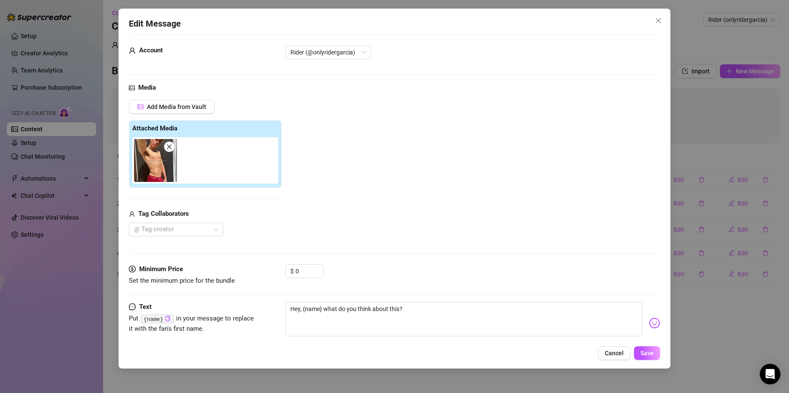
scroll to position [28, 0]
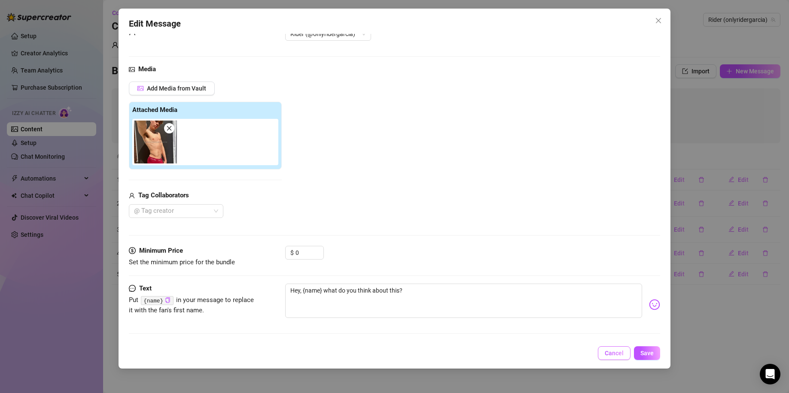
click at [616, 355] on span "Cancel" at bounding box center [614, 353] width 19 height 7
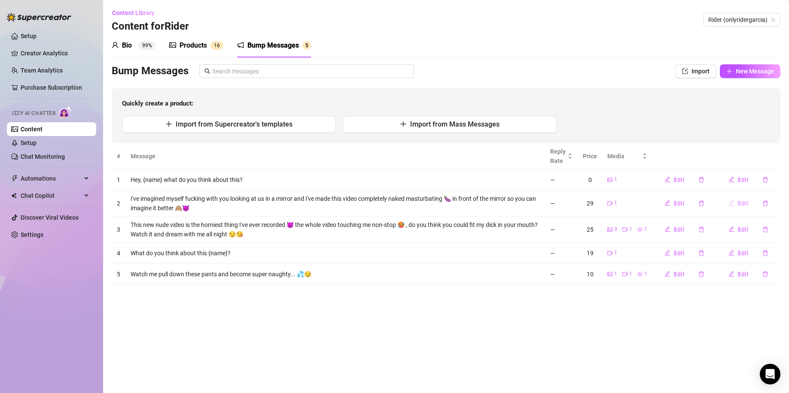
click at [742, 201] on span "Edit" at bounding box center [743, 203] width 11 height 7
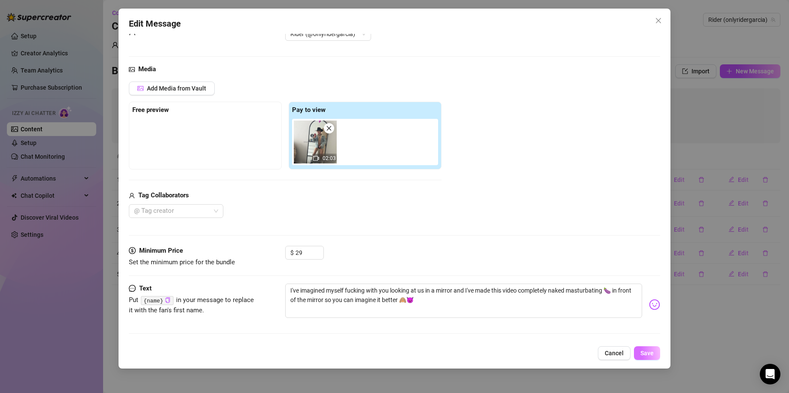
click at [648, 358] on button "Save" at bounding box center [647, 354] width 26 height 14
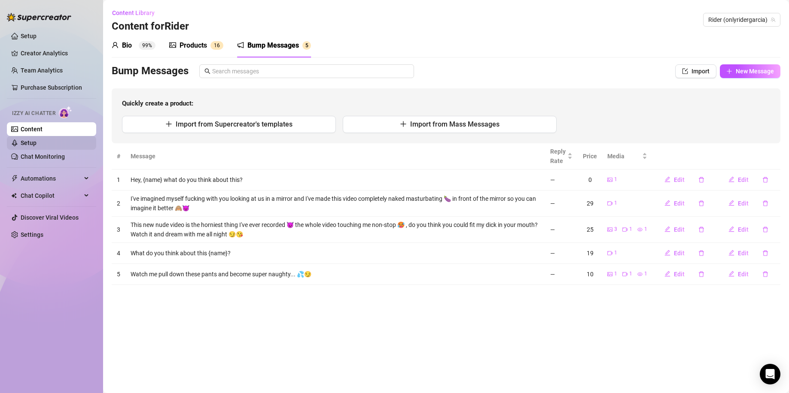
click at [36, 146] on link "Setup" at bounding box center [29, 143] width 16 height 7
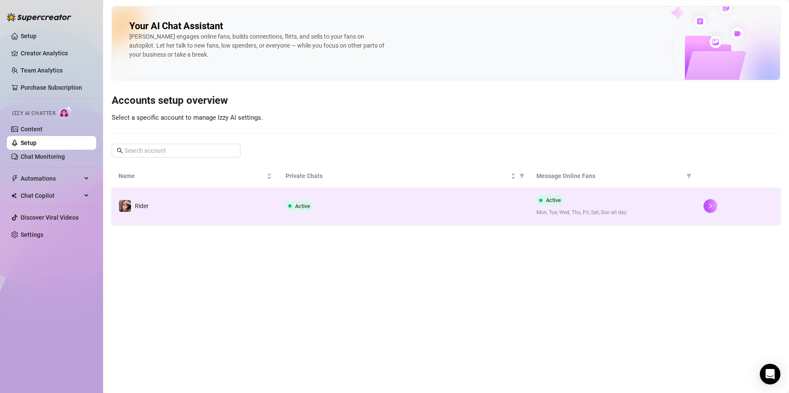
click at [563, 201] on span "Active" at bounding box center [549, 200] width 27 height 10
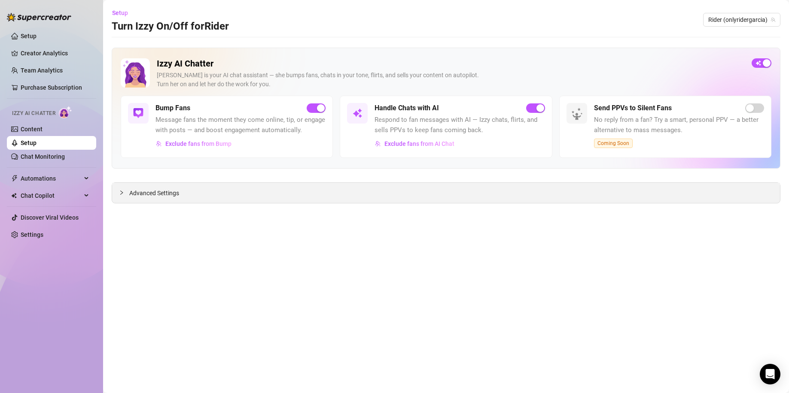
click at [238, 198] on div "Advanced Settings" at bounding box center [446, 193] width 668 height 20
click at [121, 192] on icon "collapsed" at bounding box center [121, 192] width 5 height 5
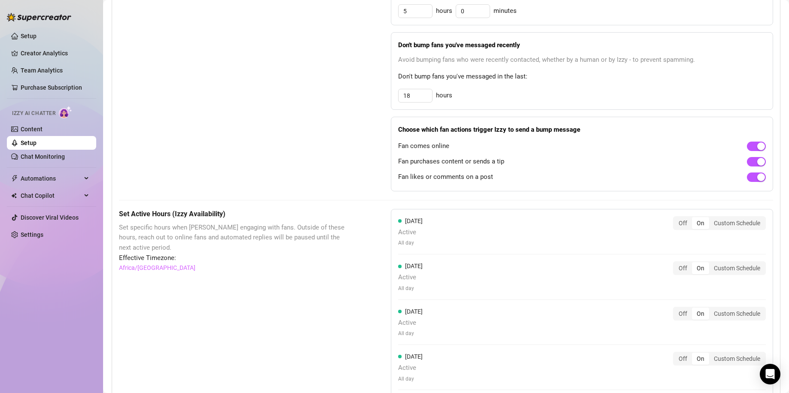
scroll to position [572, 0]
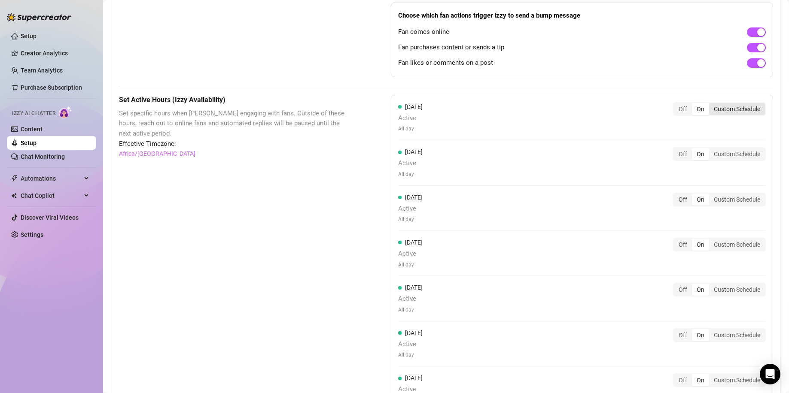
click at [730, 115] on div "Custom Schedule" at bounding box center [737, 109] width 56 height 12
click at [711, 104] on input "Custom Schedule" at bounding box center [711, 104] width 0 height 0
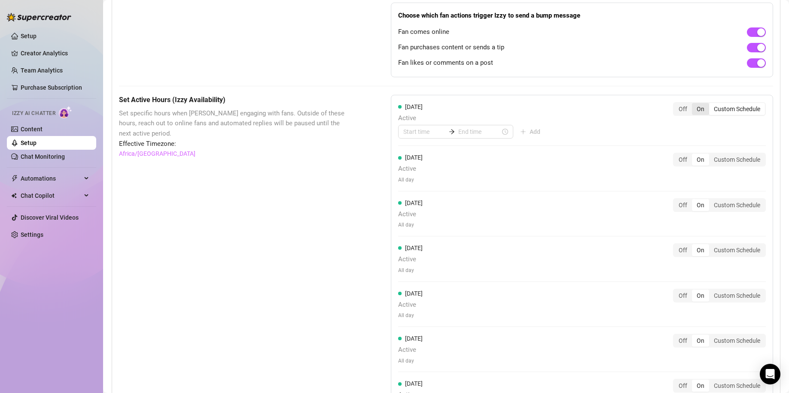
click at [692, 115] on div "On" at bounding box center [700, 109] width 17 height 12
click at [694, 104] on input "On" at bounding box center [694, 104] width 0 height 0
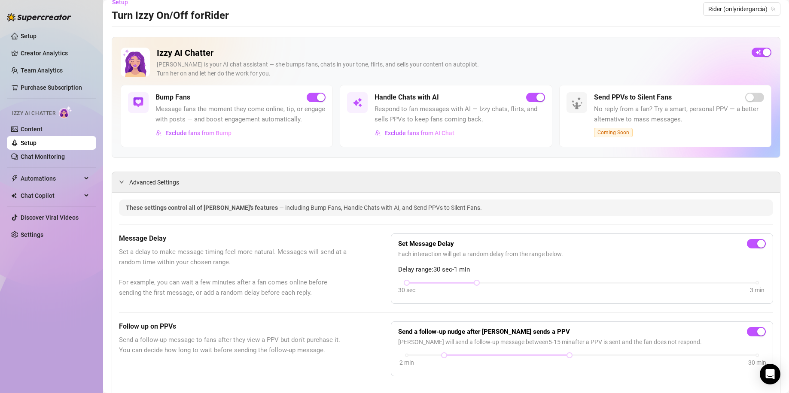
scroll to position [0, 0]
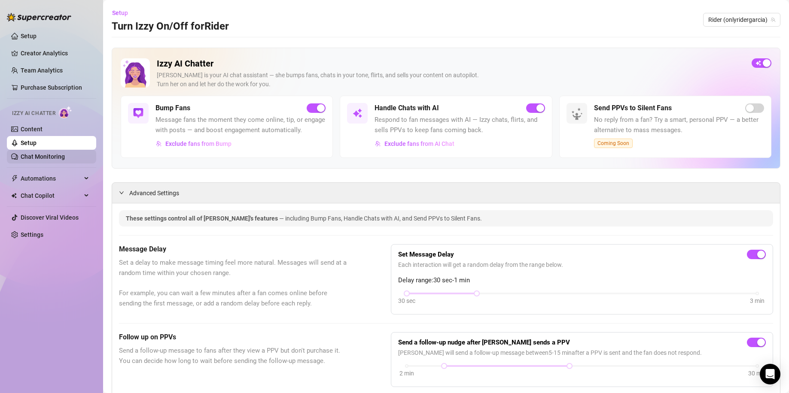
click at [51, 153] on link "Chat Monitoring" at bounding box center [43, 156] width 44 height 7
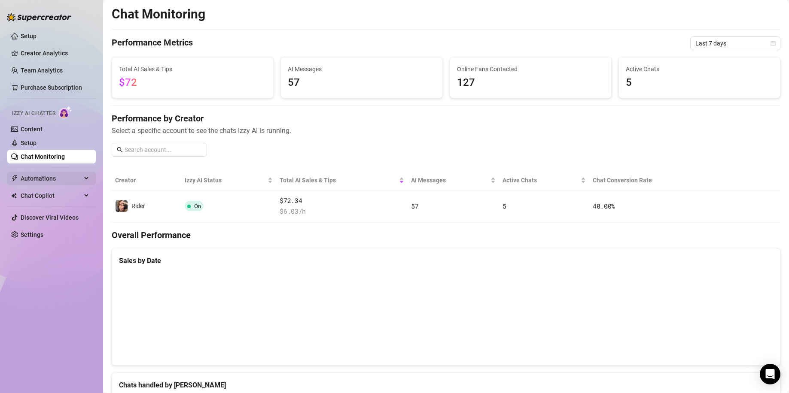
click at [70, 178] on span "Automations" at bounding box center [51, 179] width 61 height 14
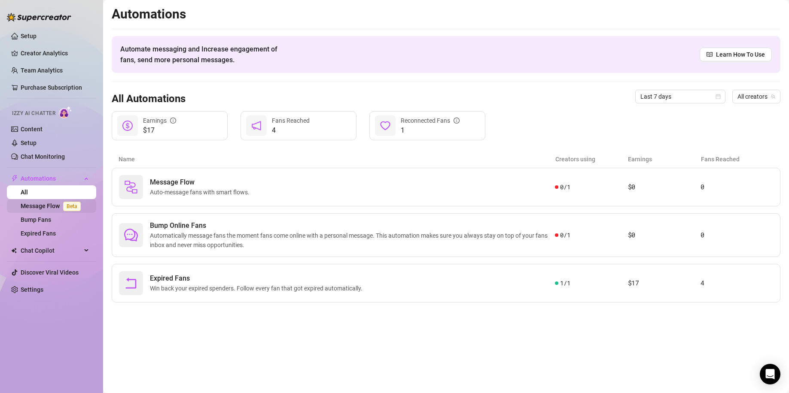
click at [42, 205] on link "Message Flow Beta" at bounding box center [53, 206] width 64 height 7
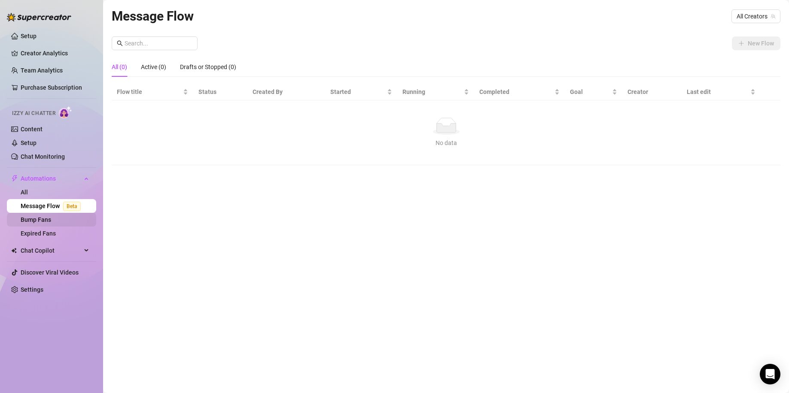
click at [51, 217] on link "Bump Fans" at bounding box center [36, 219] width 30 height 7
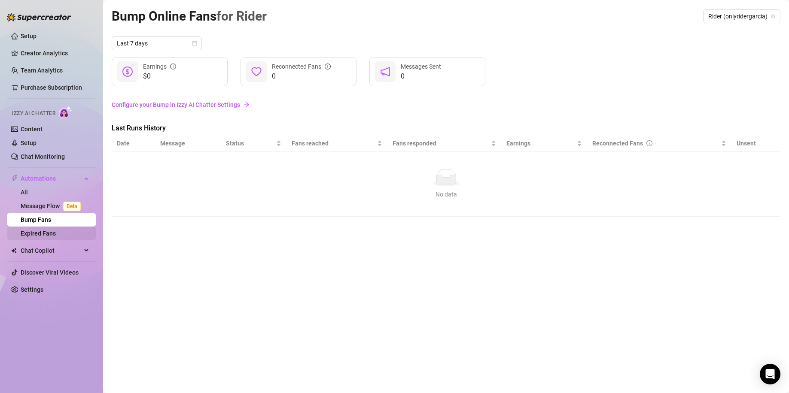
click at [56, 230] on link "Expired Fans" at bounding box center [38, 233] width 35 height 7
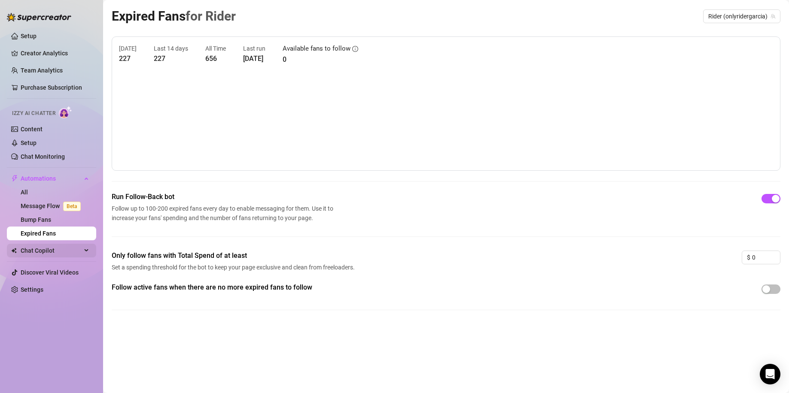
click at [74, 250] on span "Chat Copilot" at bounding box center [51, 251] width 61 height 14
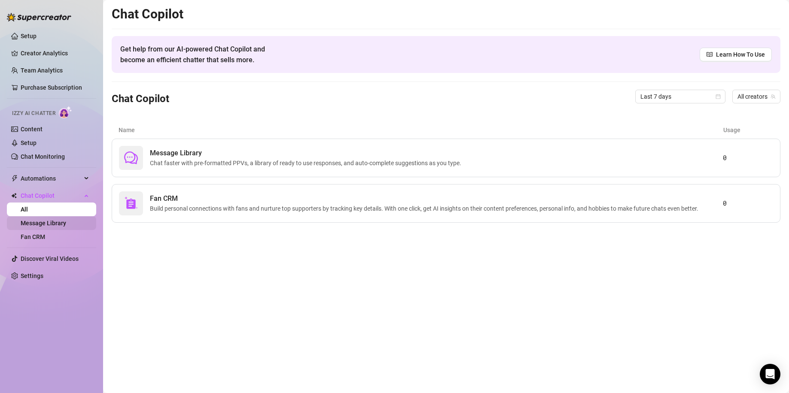
click at [58, 221] on link "Message Library" at bounding box center [44, 223] width 46 height 7
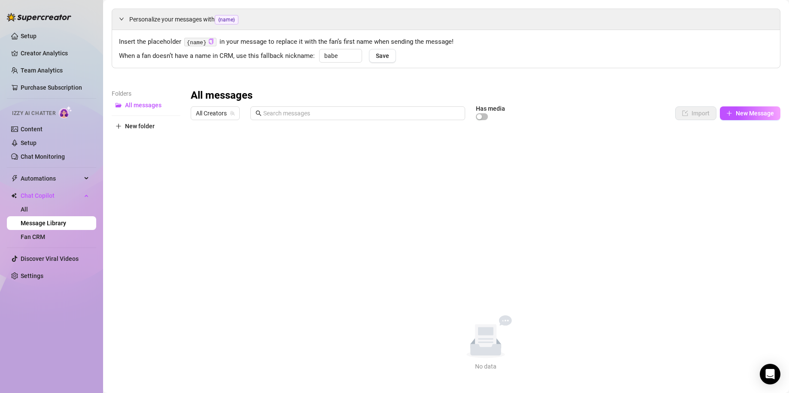
scroll to position [32, 0]
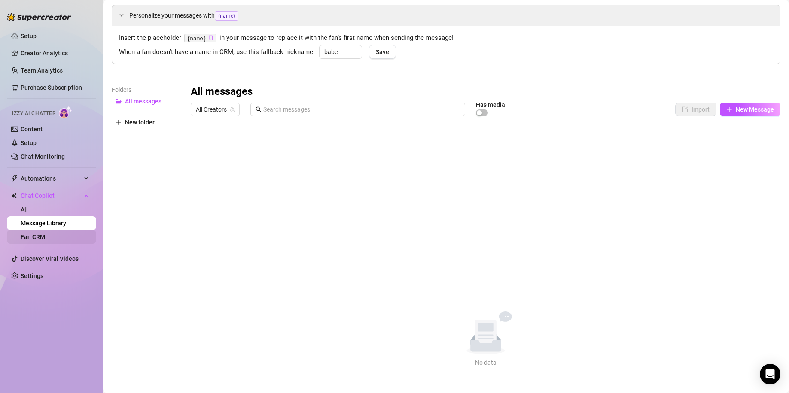
click at [45, 237] on link "Fan CRM" at bounding box center [33, 237] width 24 height 7
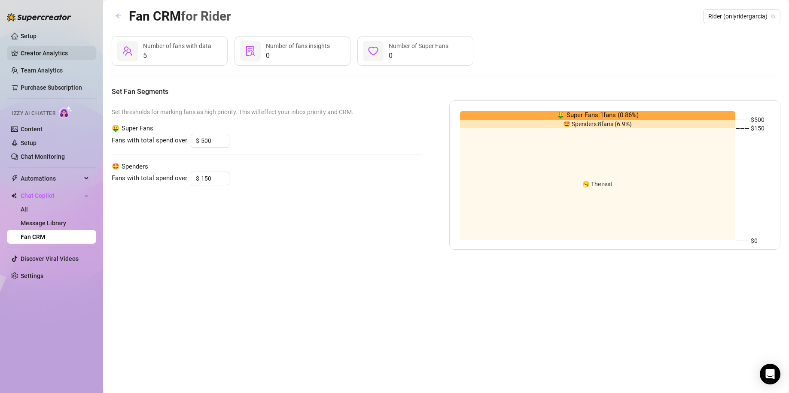
click at [40, 53] on link "Creator Analytics" at bounding box center [55, 53] width 69 height 14
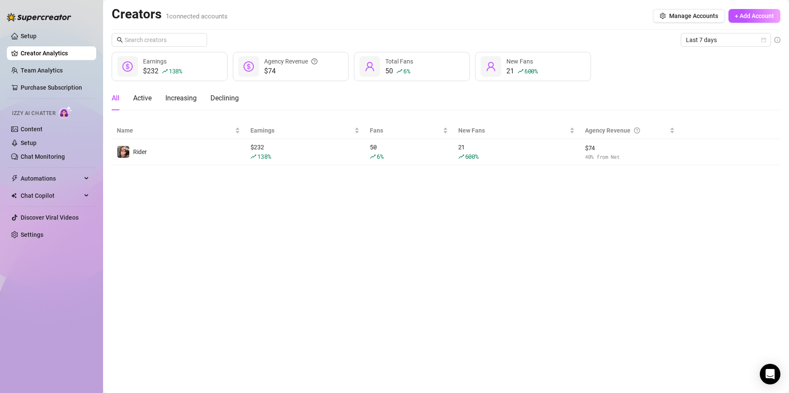
click at [703, 33] on div "Creators 1 connected accounts Manage Accounts + Add Account Last 7 days $232 13…" at bounding box center [446, 85] width 669 height 159
click at [700, 40] on span "Last 7 days" at bounding box center [726, 39] width 80 height 13
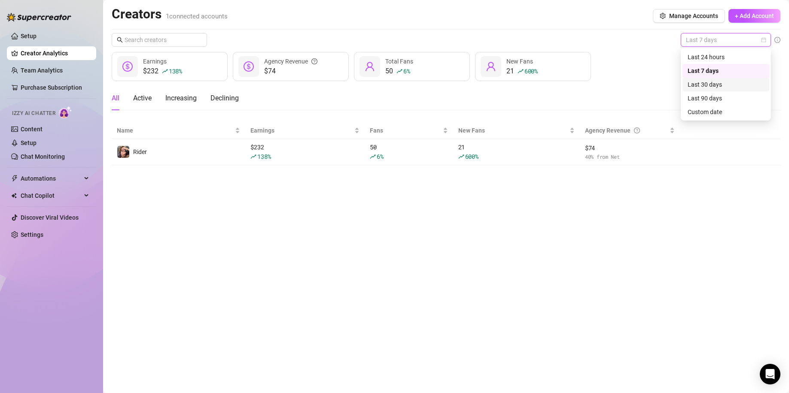
click at [705, 81] on div "Last 30 days" at bounding box center [725, 84] width 76 height 9
click at [712, 41] on span "Last 30 days" at bounding box center [726, 39] width 80 height 13
click at [698, 72] on div "Last 7 days" at bounding box center [725, 70] width 76 height 9
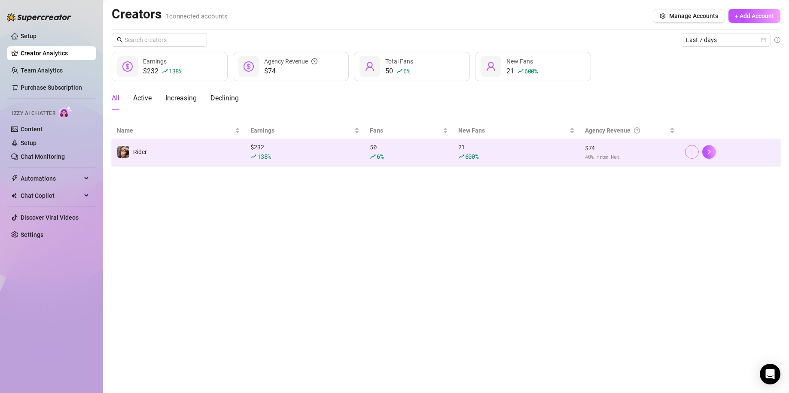
click at [687, 153] on button "button" at bounding box center [692, 152] width 14 height 14
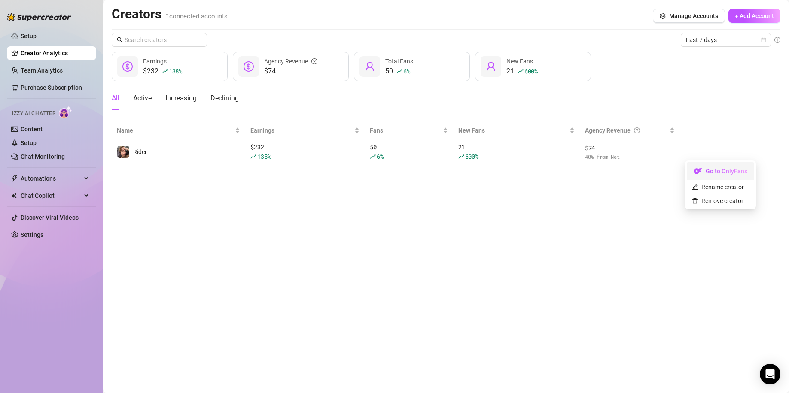
click at [701, 174] on link "Go to OnlyFans" at bounding box center [720, 173] width 67 height 7
